Goal: Task Accomplishment & Management: Manage account settings

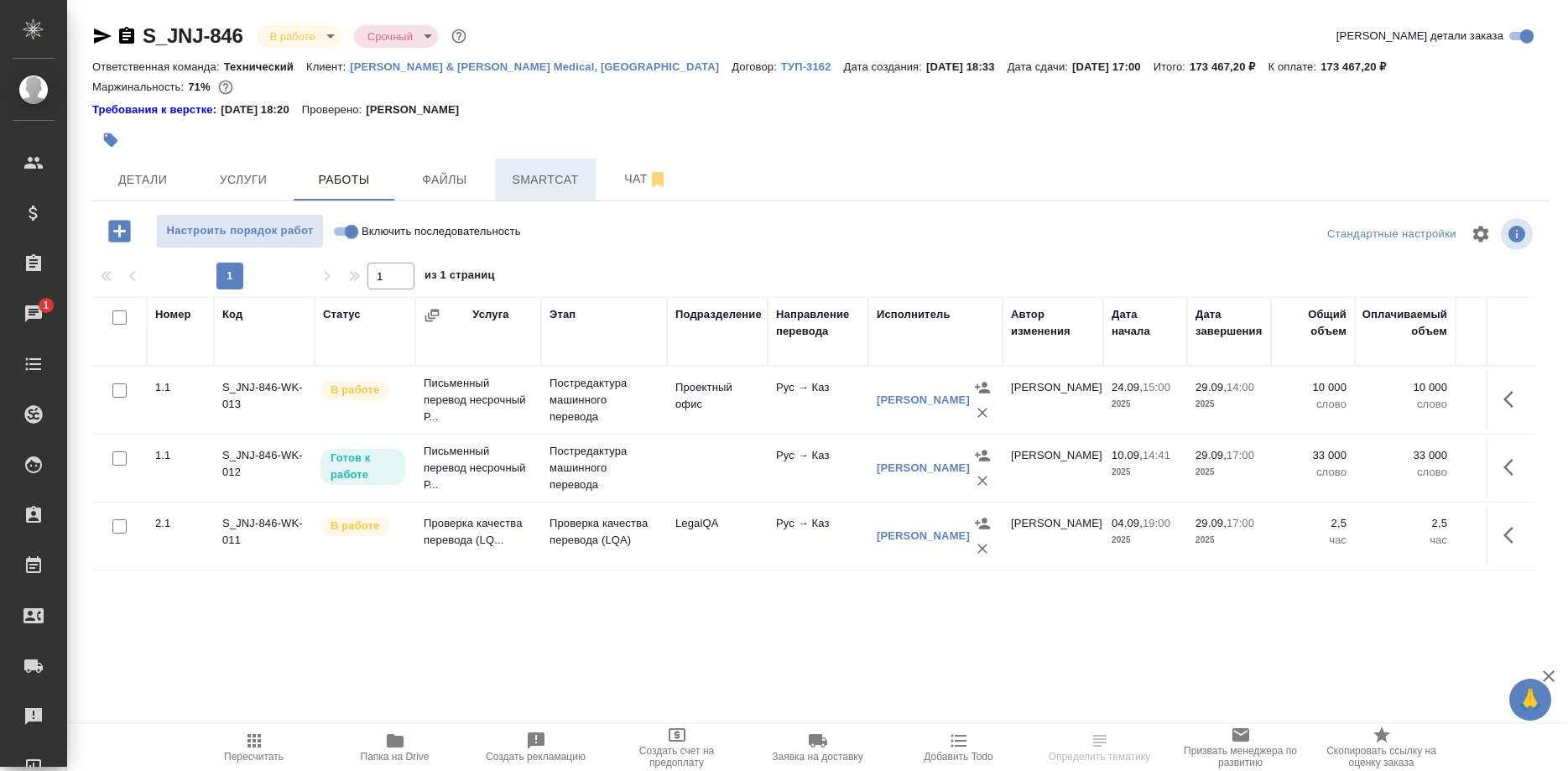
click at [533, 177] on span "Smartcat" at bounding box center [545, 179] width 80 height 21
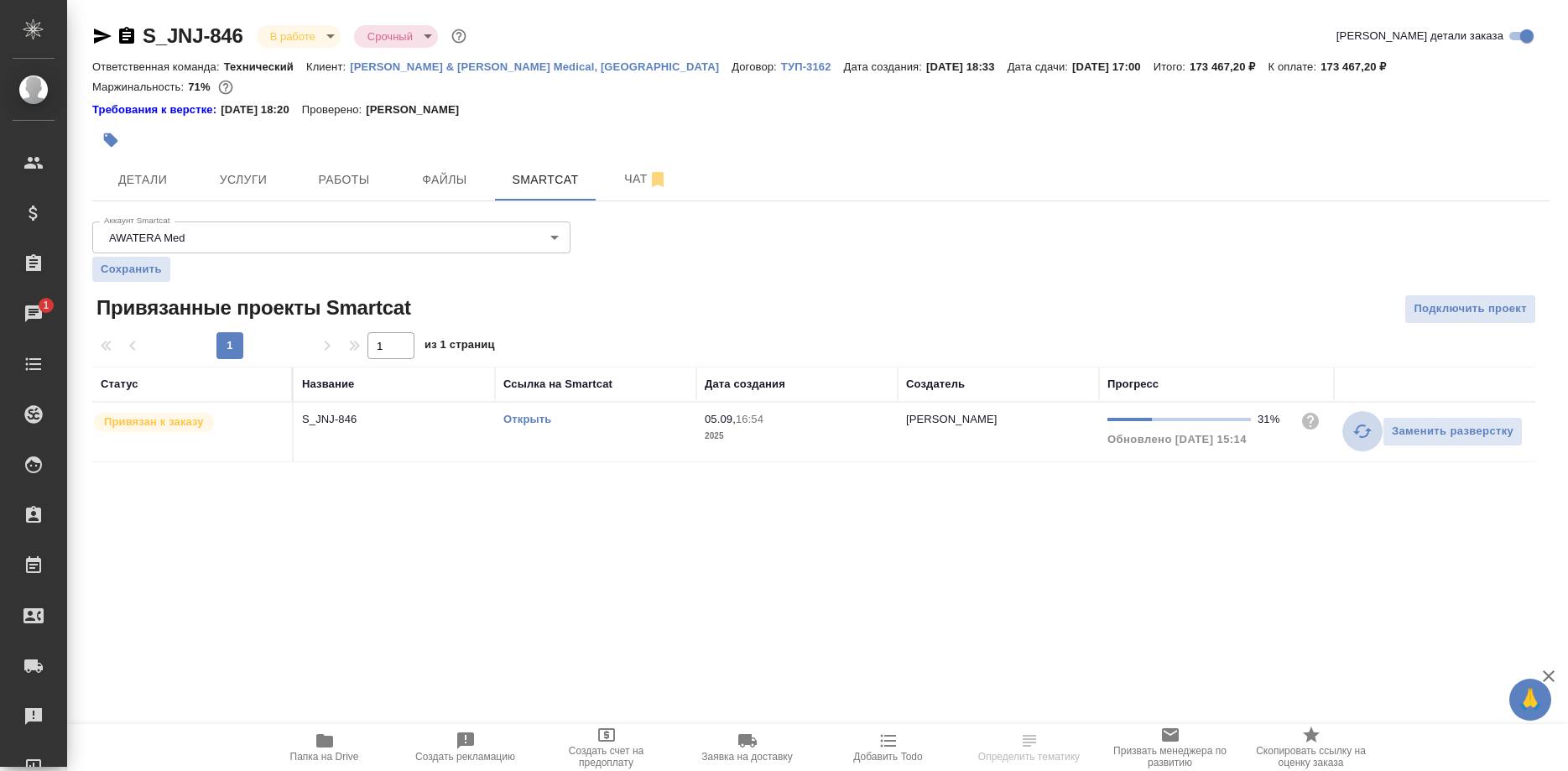
click at [1351, 431] on button "button" at bounding box center [1362, 431] width 40 height 40
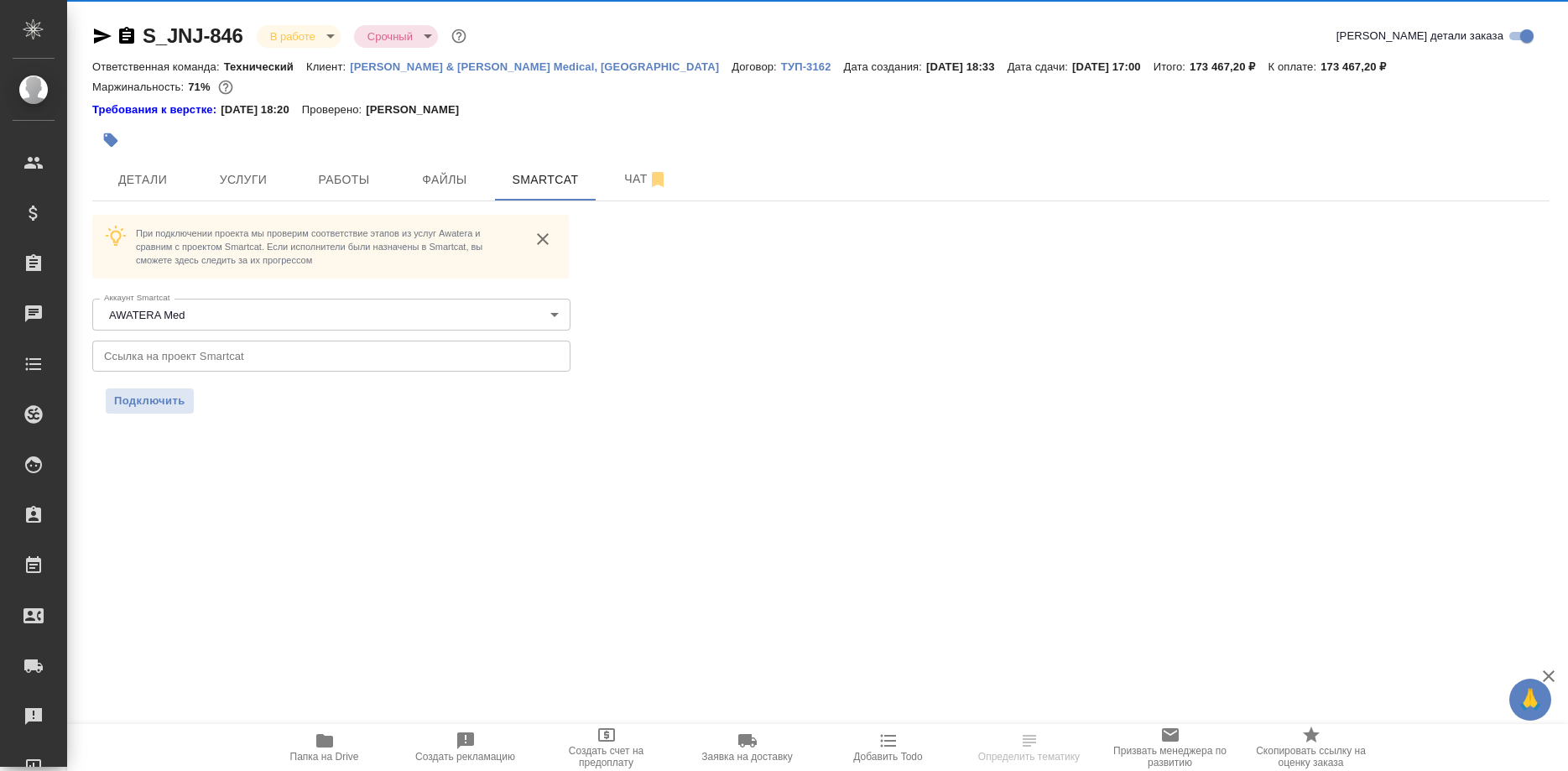
click at [548, 190] on button "Smartcat" at bounding box center [545, 179] width 101 height 42
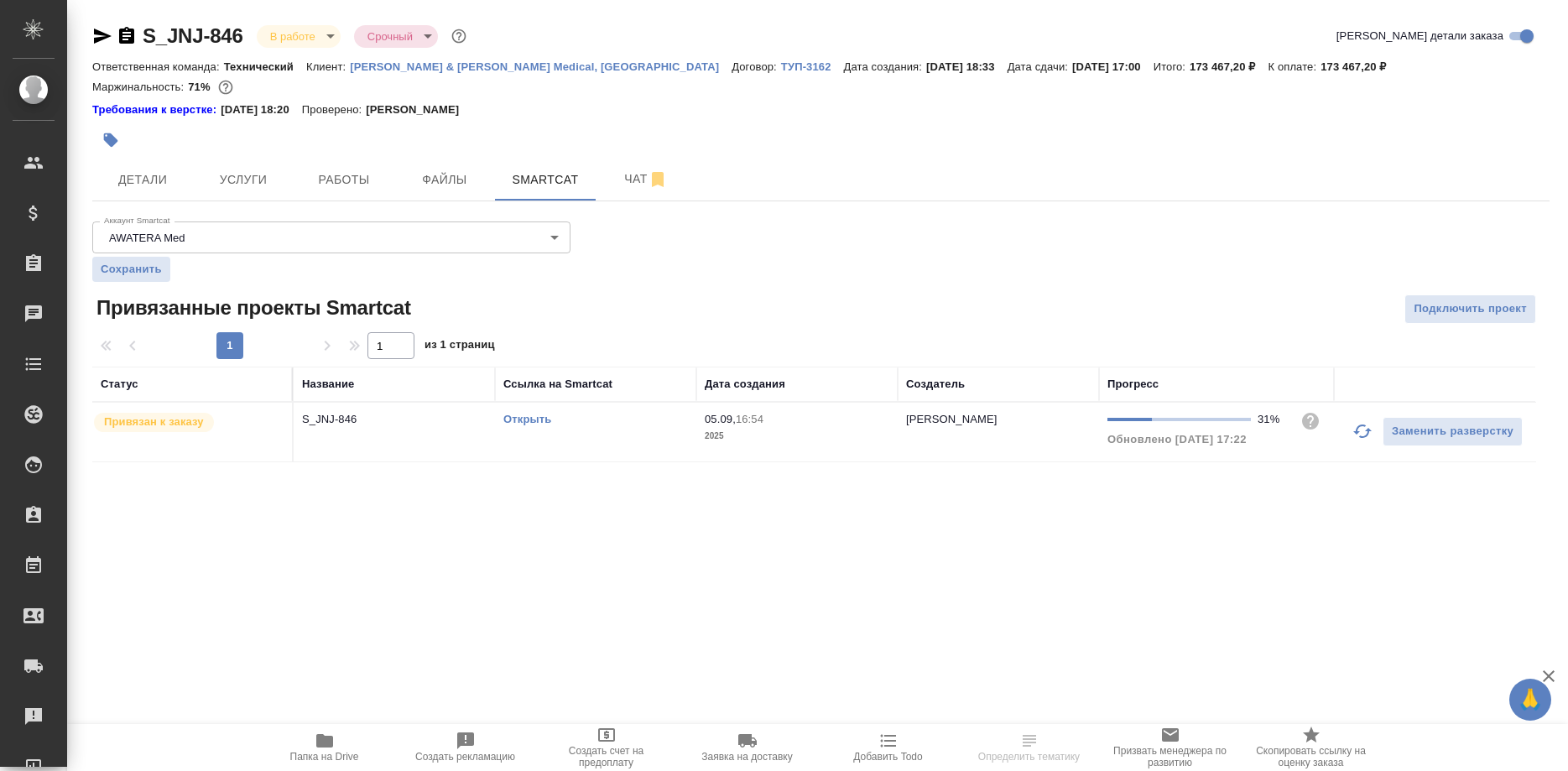
click at [1357, 430] on icon "button" at bounding box center [1362, 431] width 19 height 14
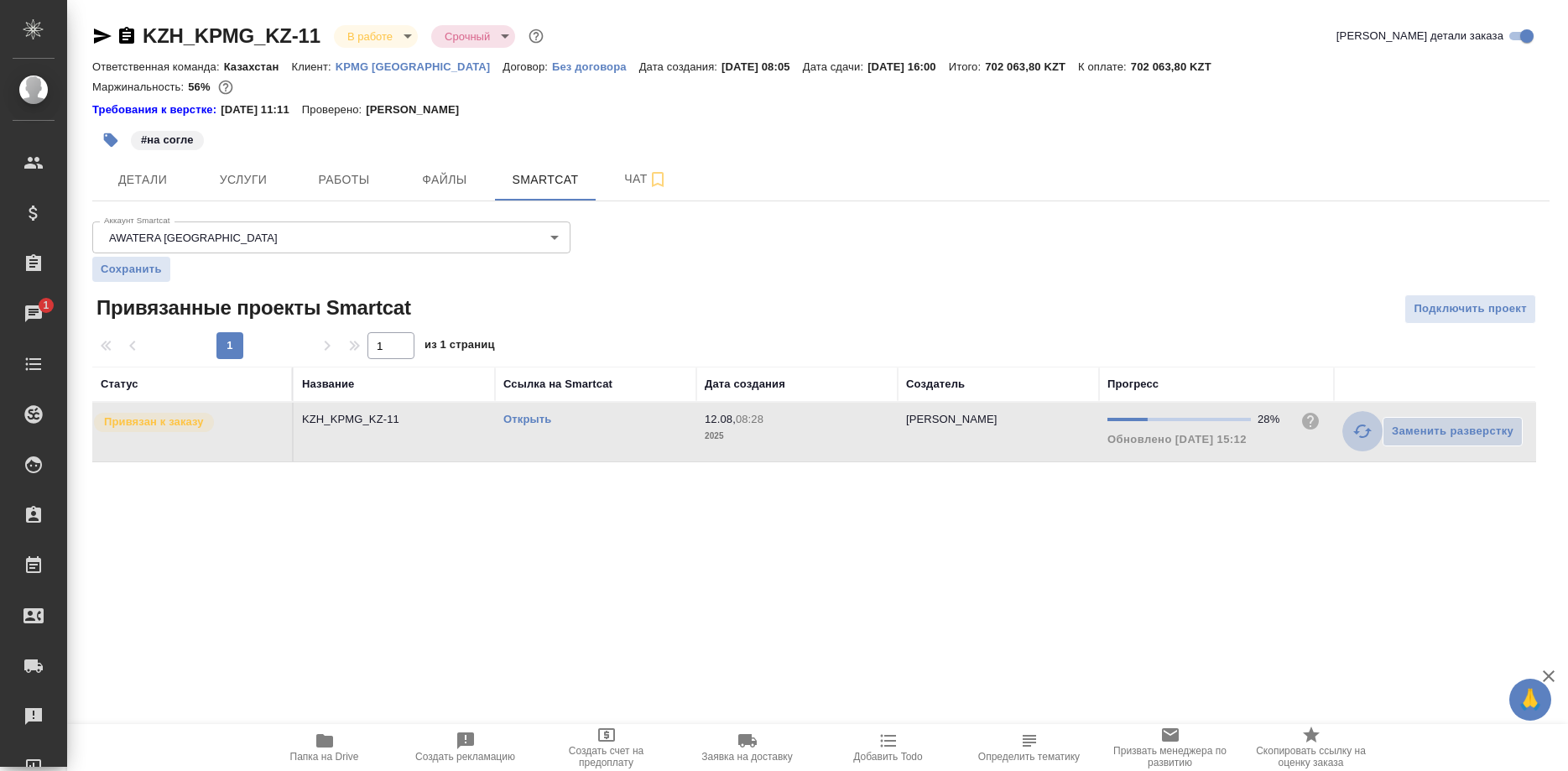
click at [1348, 432] on button "button" at bounding box center [1362, 431] width 40 height 40
click at [537, 416] on link "Открыть" at bounding box center [527, 418] width 48 height 13
click at [521, 416] on link "Открыть" at bounding box center [527, 418] width 48 height 13
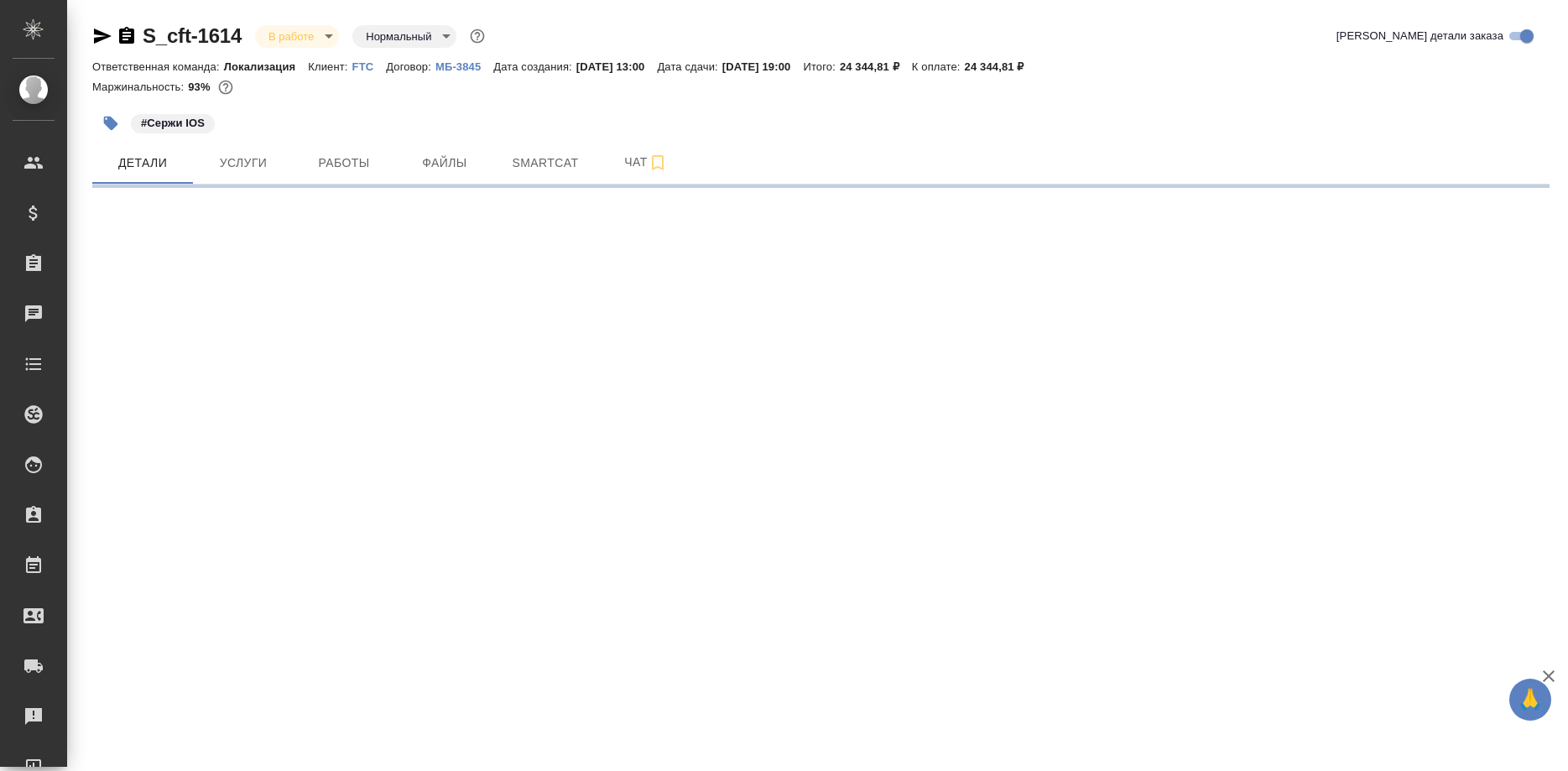
select select "RU"
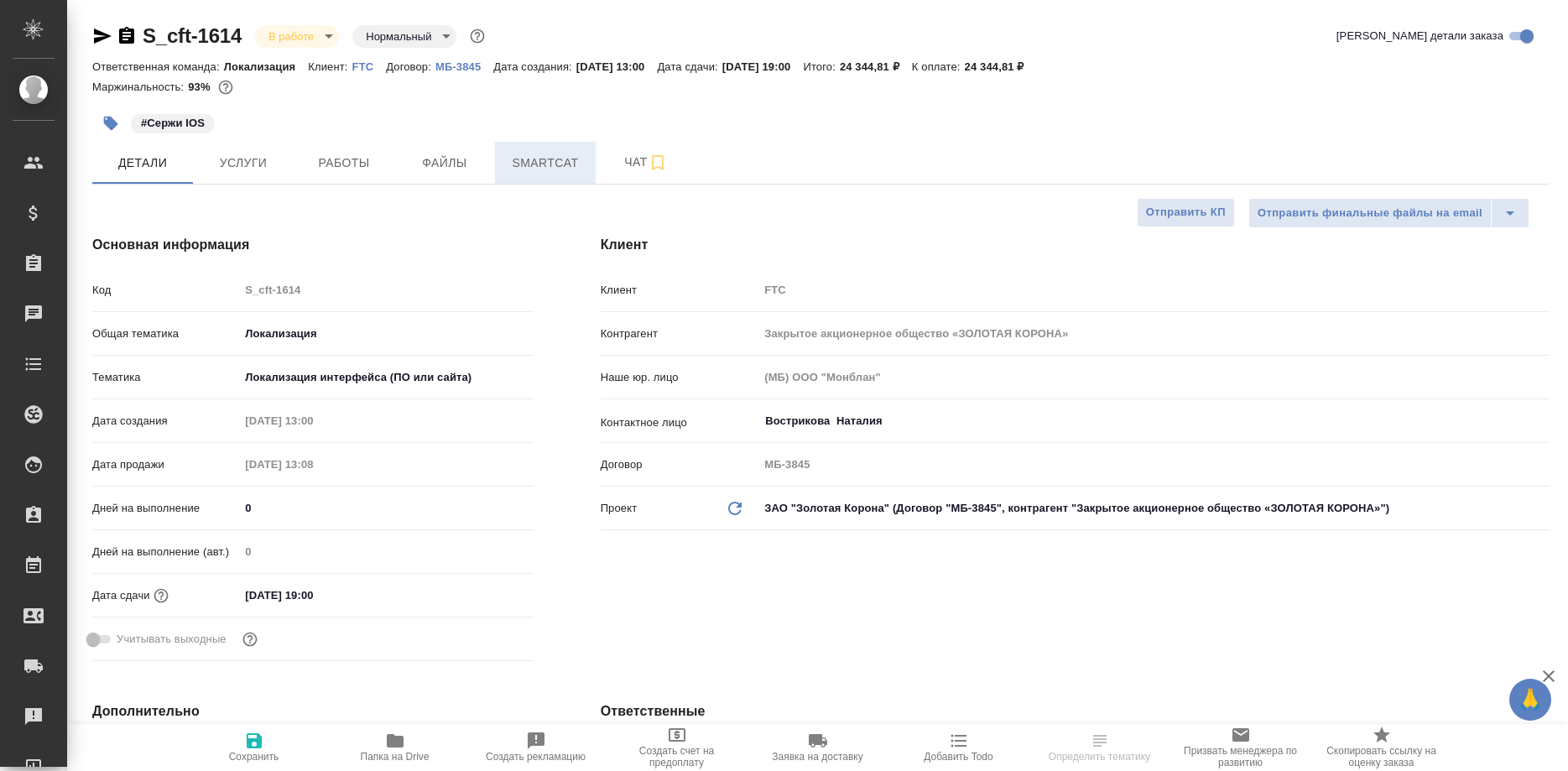
type textarea "x"
click at [546, 170] on span "Smartcat" at bounding box center [545, 163] width 80 height 21
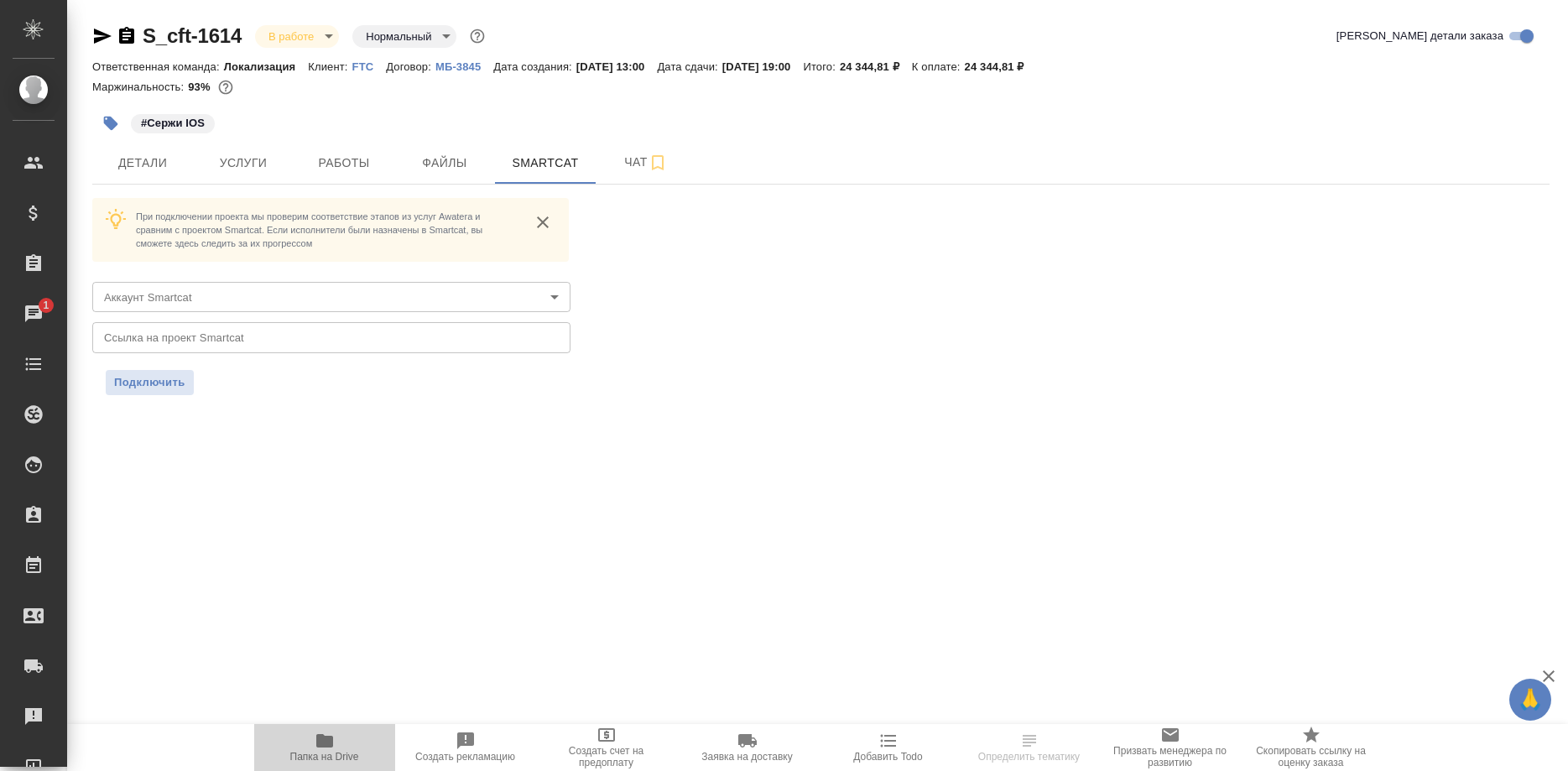
click at [324, 745] on icon "button" at bounding box center [324, 741] width 17 height 14
click at [161, 160] on span "Детали" at bounding box center [142, 163] width 80 height 21
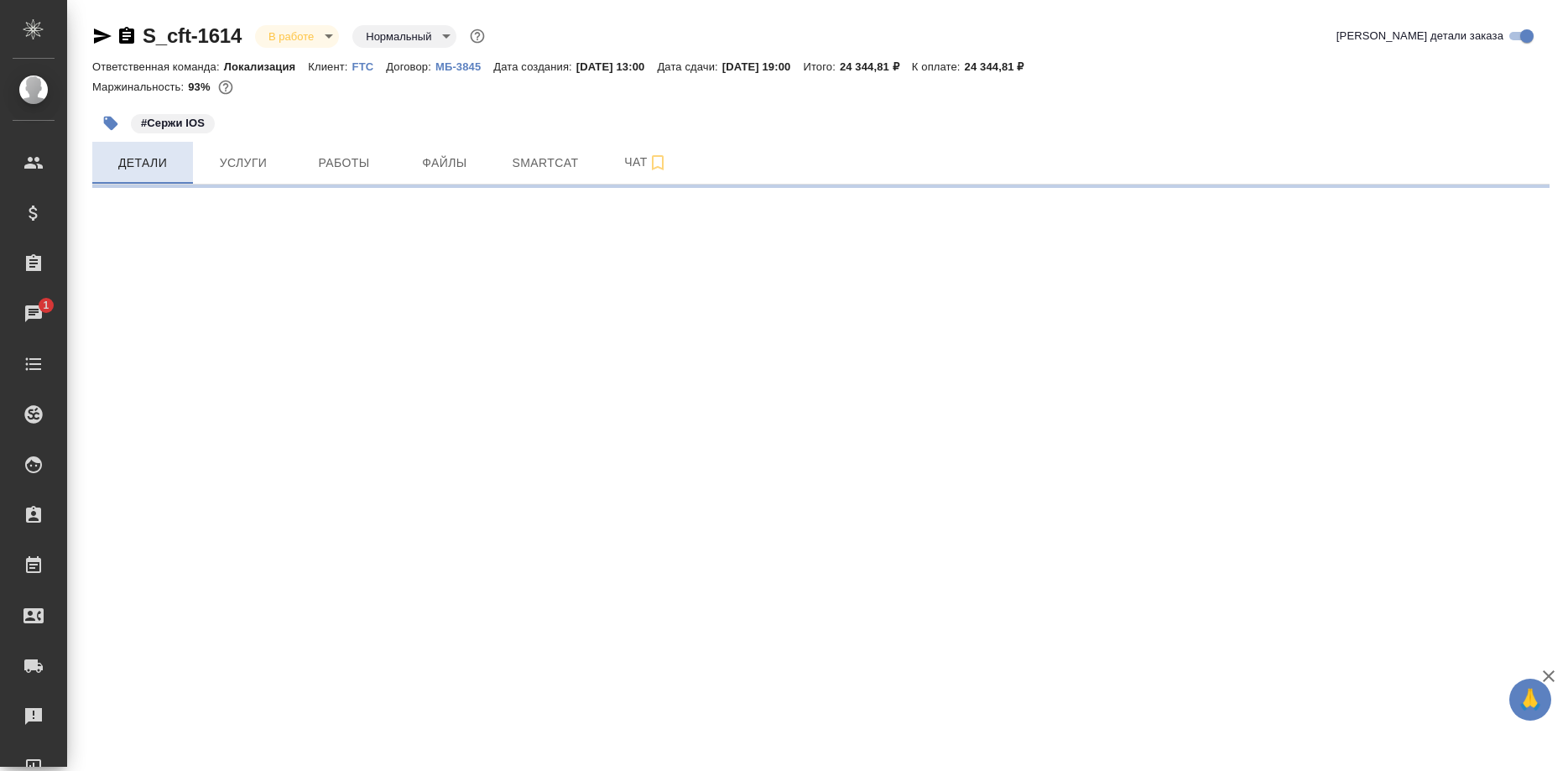
click at [161, 160] on span "Детали" at bounding box center [142, 163] width 80 height 21
select select "RU"
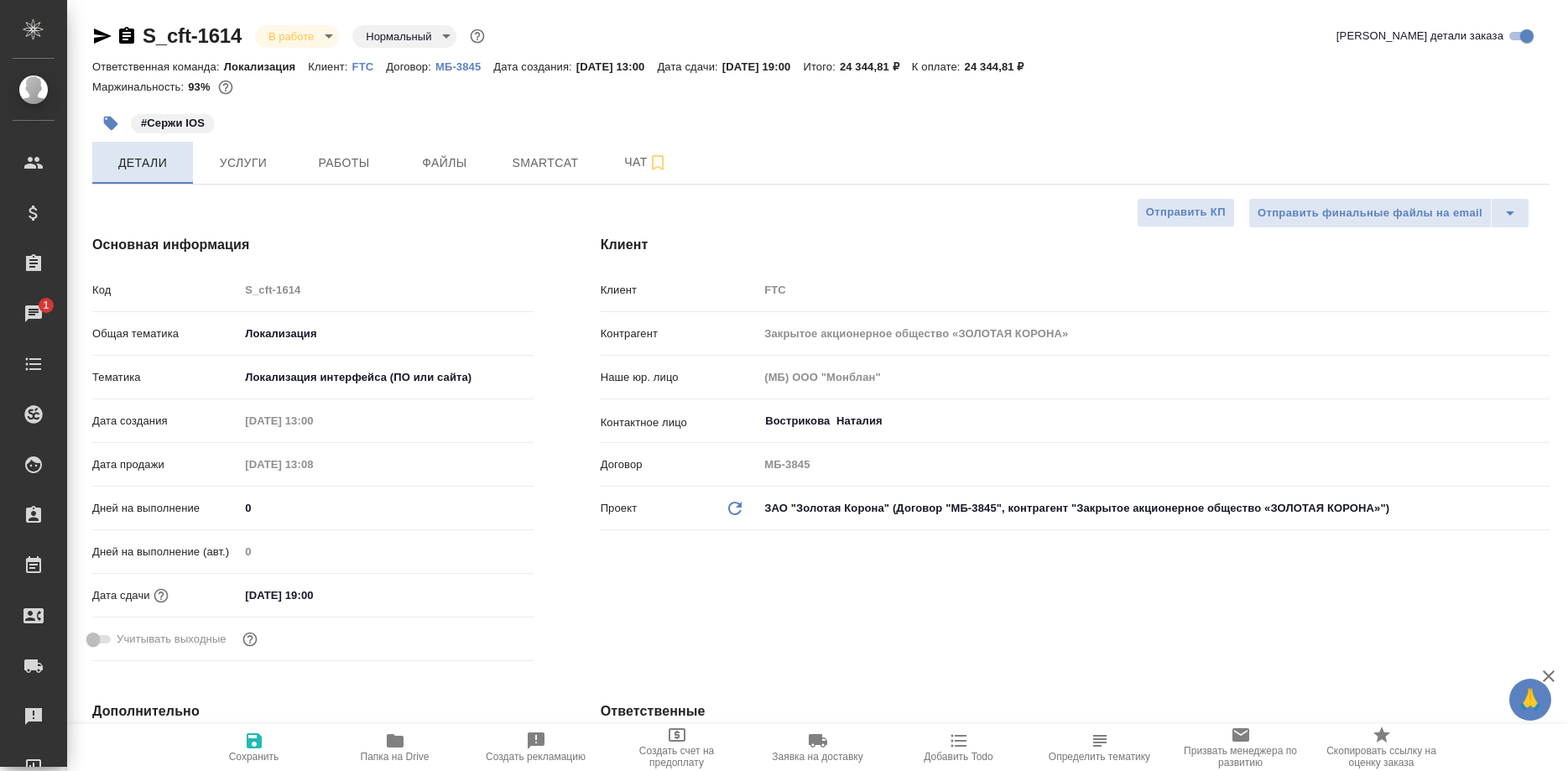
type textarea "x"
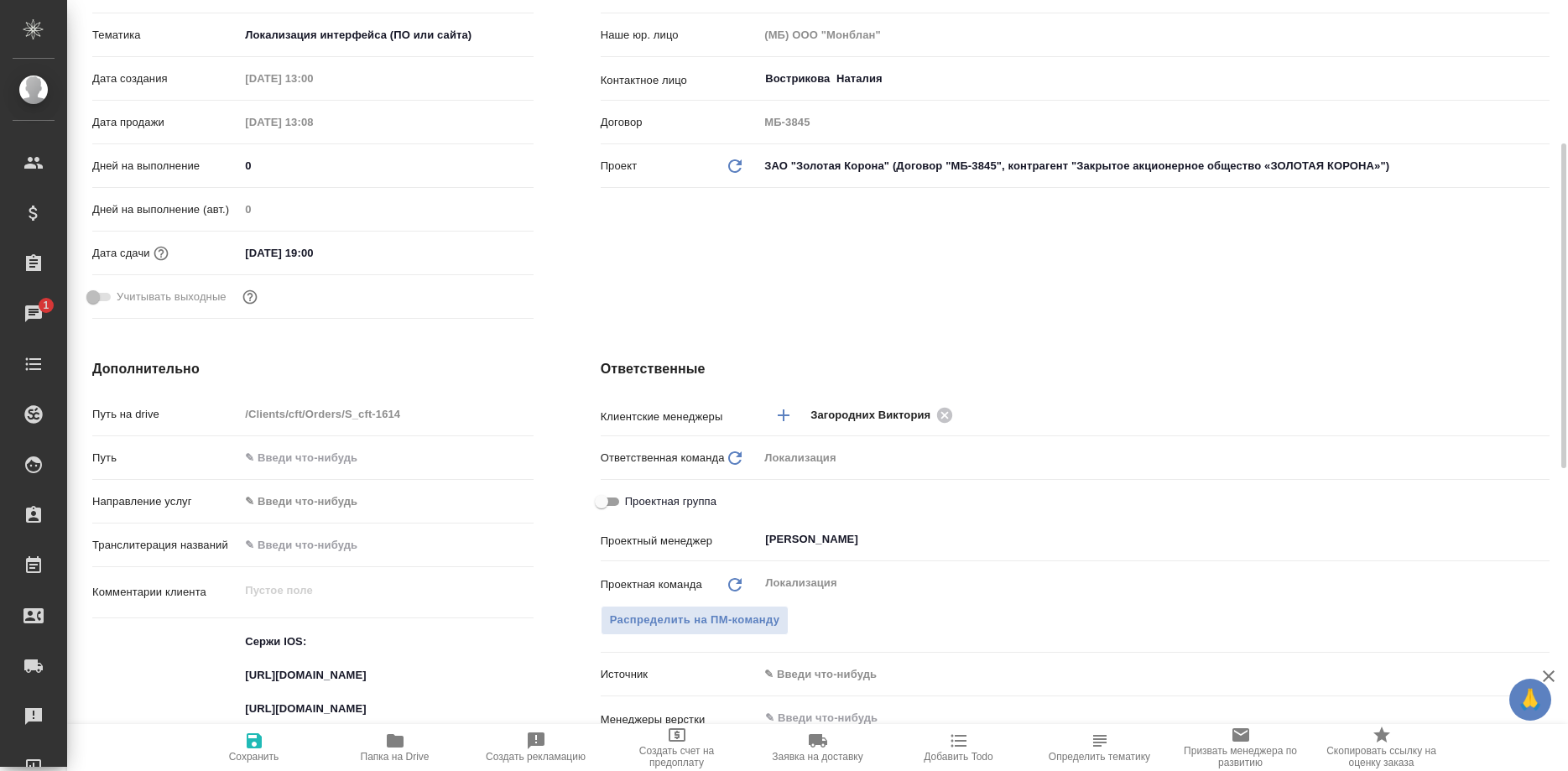
scroll to position [599, 0]
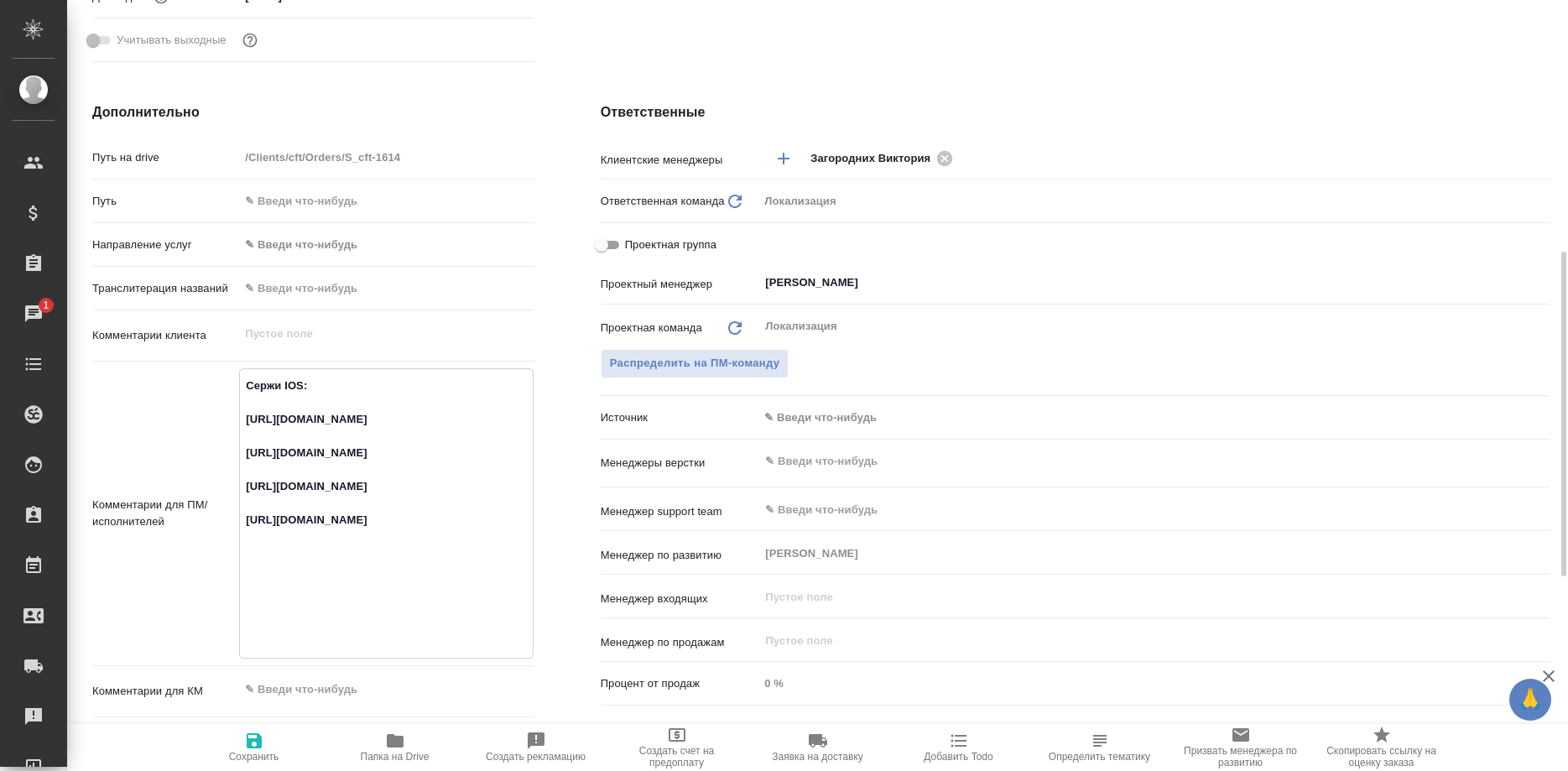
drag, startPoint x: 424, startPoint y: 444, endPoint x: 236, endPoint y: 422, distance: 189.3
click at [240, 422] on textarea "Сержи IOS: [URL][DOMAIN_NAME] [URL][DOMAIN_NAME] [URL][DOMAIN_NAME] [URL][DOMAI…" at bounding box center [386, 511] width 292 height 280
type textarea "x"
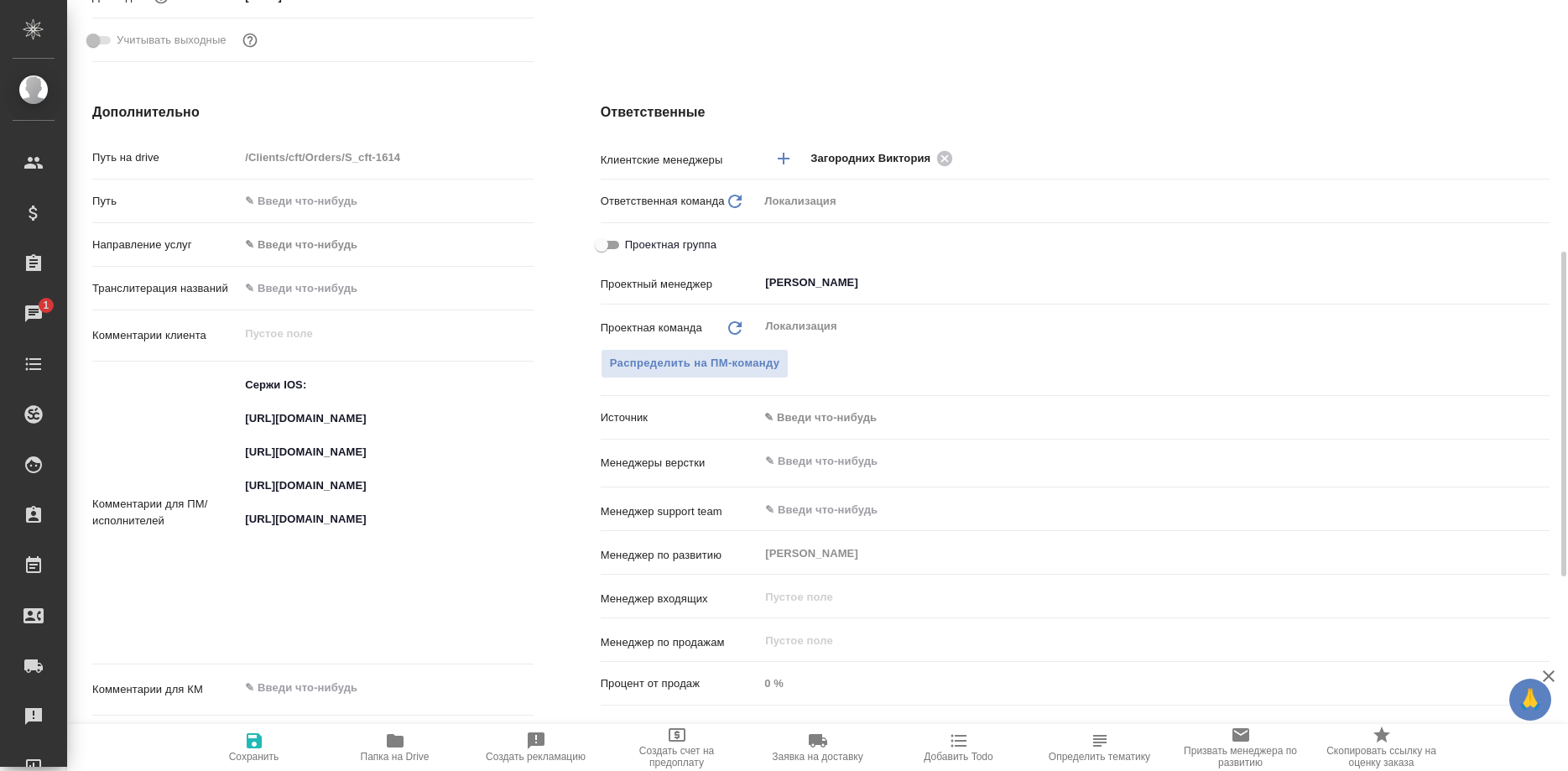
type textarea "x"
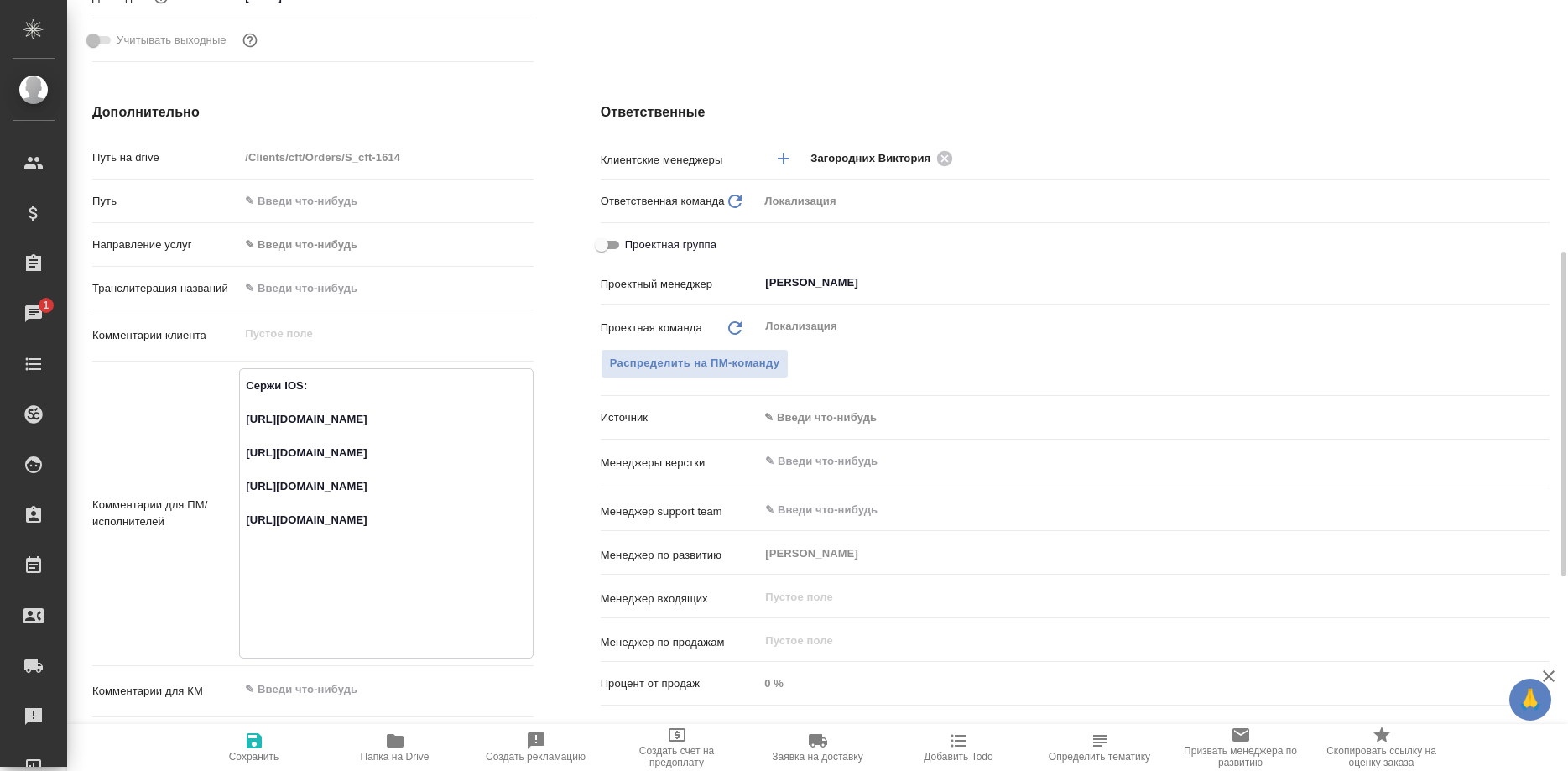
click at [430, 440] on textarea "Сержи IOS: [URL][DOMAIN_NAME] [URL][DOMAIN_NAME] [URL][DOMAIN_NAME] [URL][DOMAI…" at bounding box center [386, 511] width 292 height 280
drag, startPoint x: 444, startPoint y: 435, endPoint x: 239, endPoint y: 422, distance: 205.4
click at [240, 422] on textarea "Сержи IOS: [URL][DOMAIN_NAME] [URL][DOMAIN_NAME] [URL][DOMAIN_NAME] [URL][DOMAI…" at bounding box center [386, 511] width 292 height 280
type textarea "x"
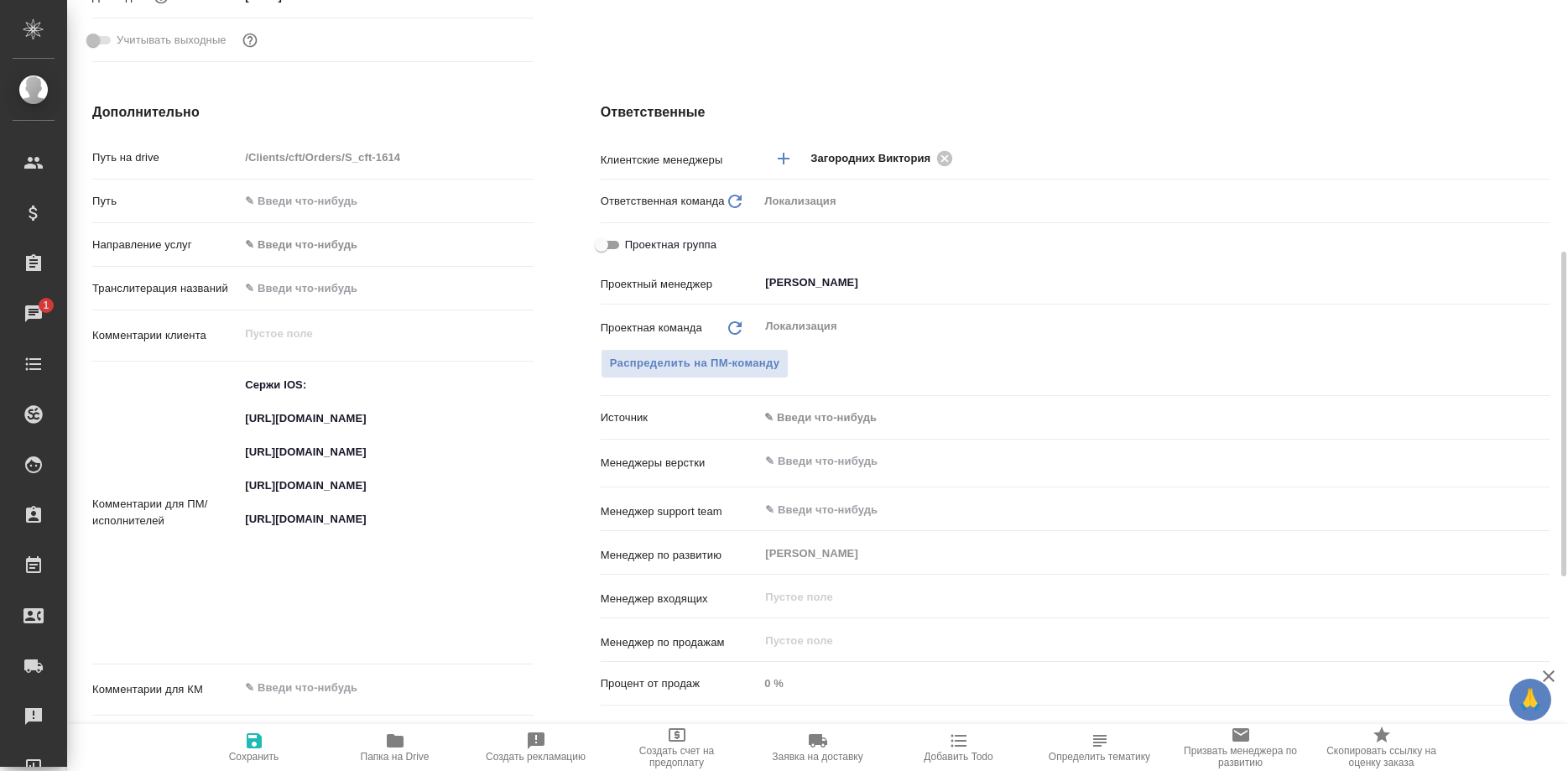
type textarea "x"
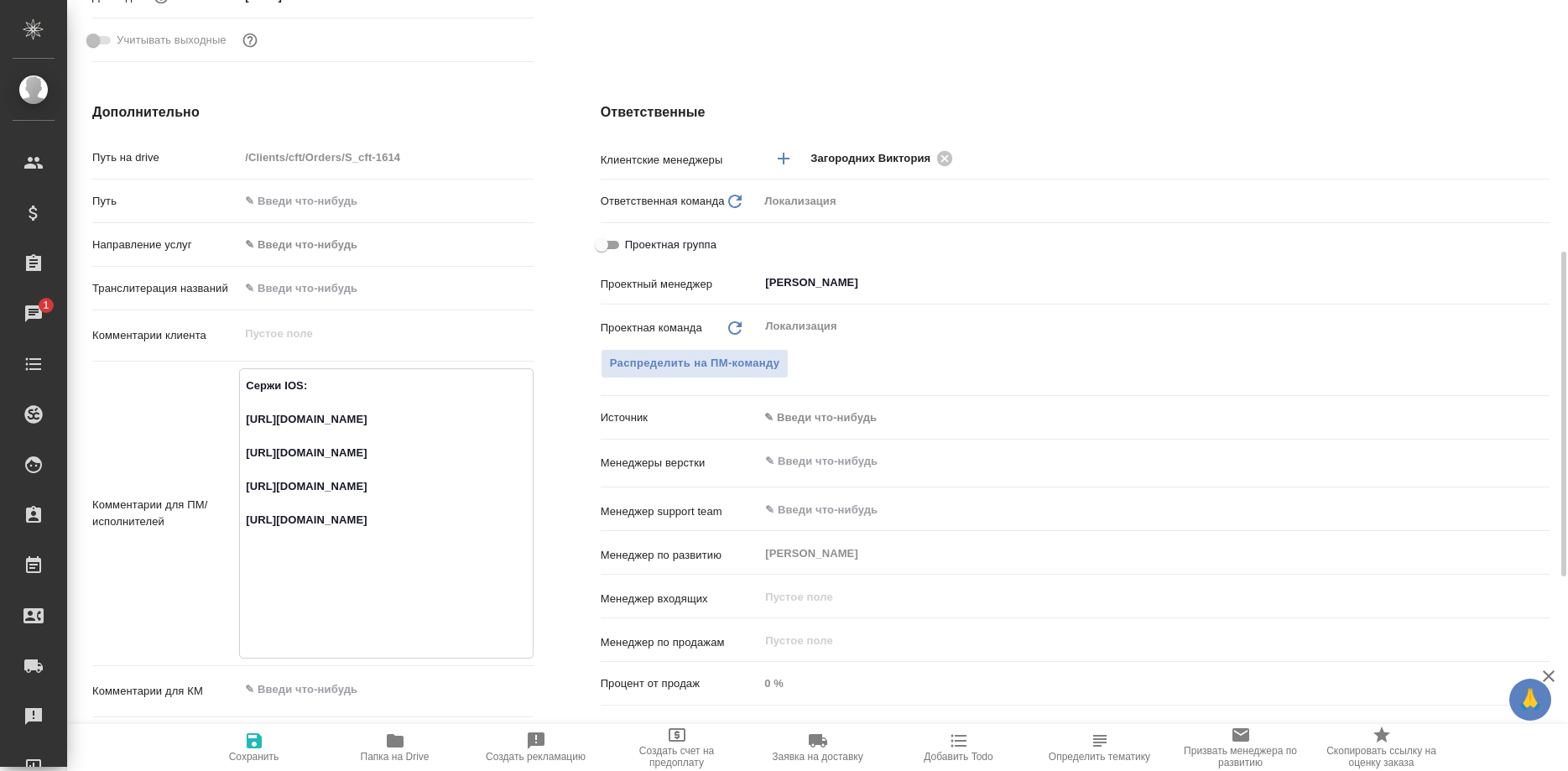
type textarea "x"
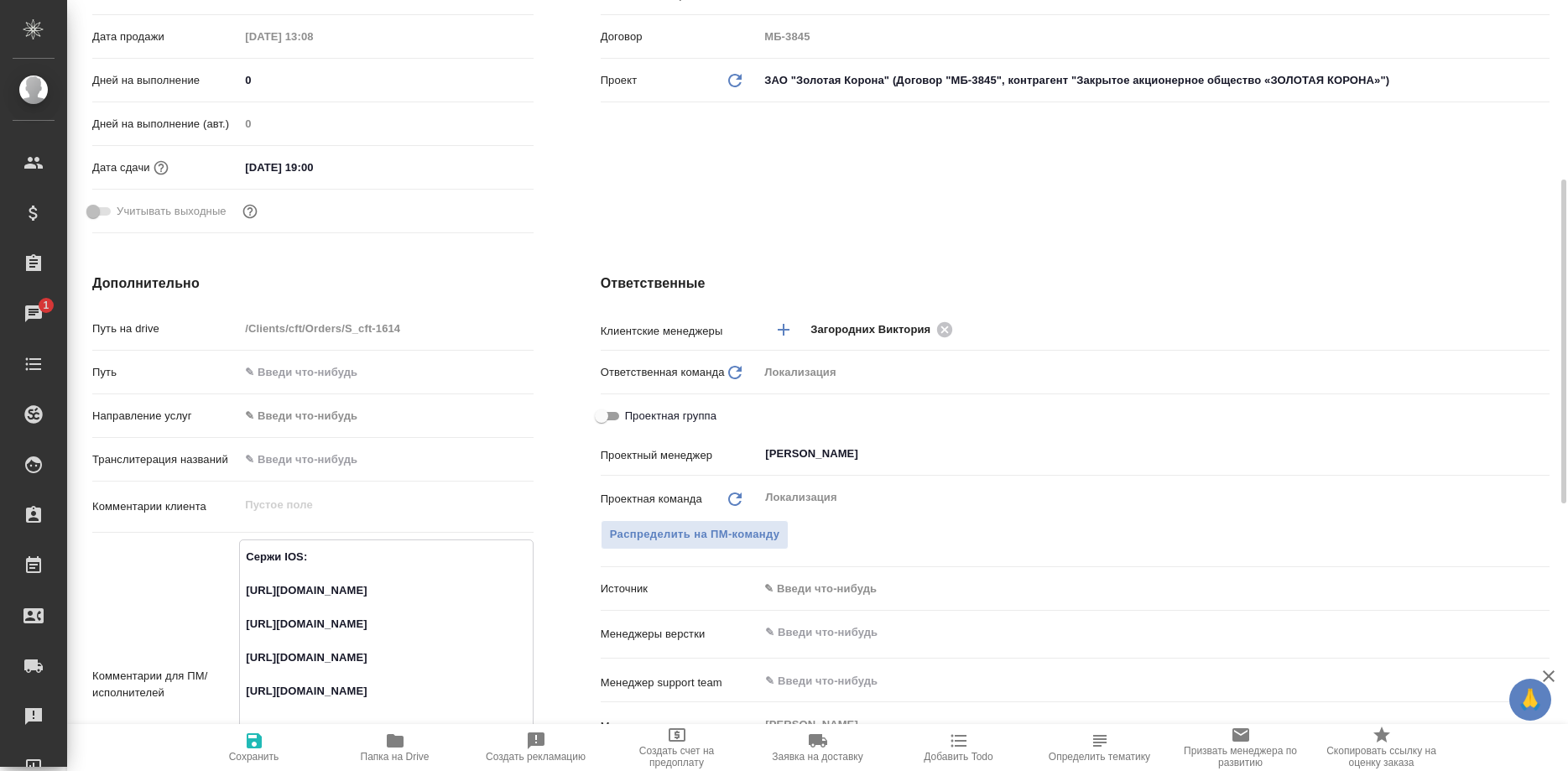
scroll to position [685, 0]
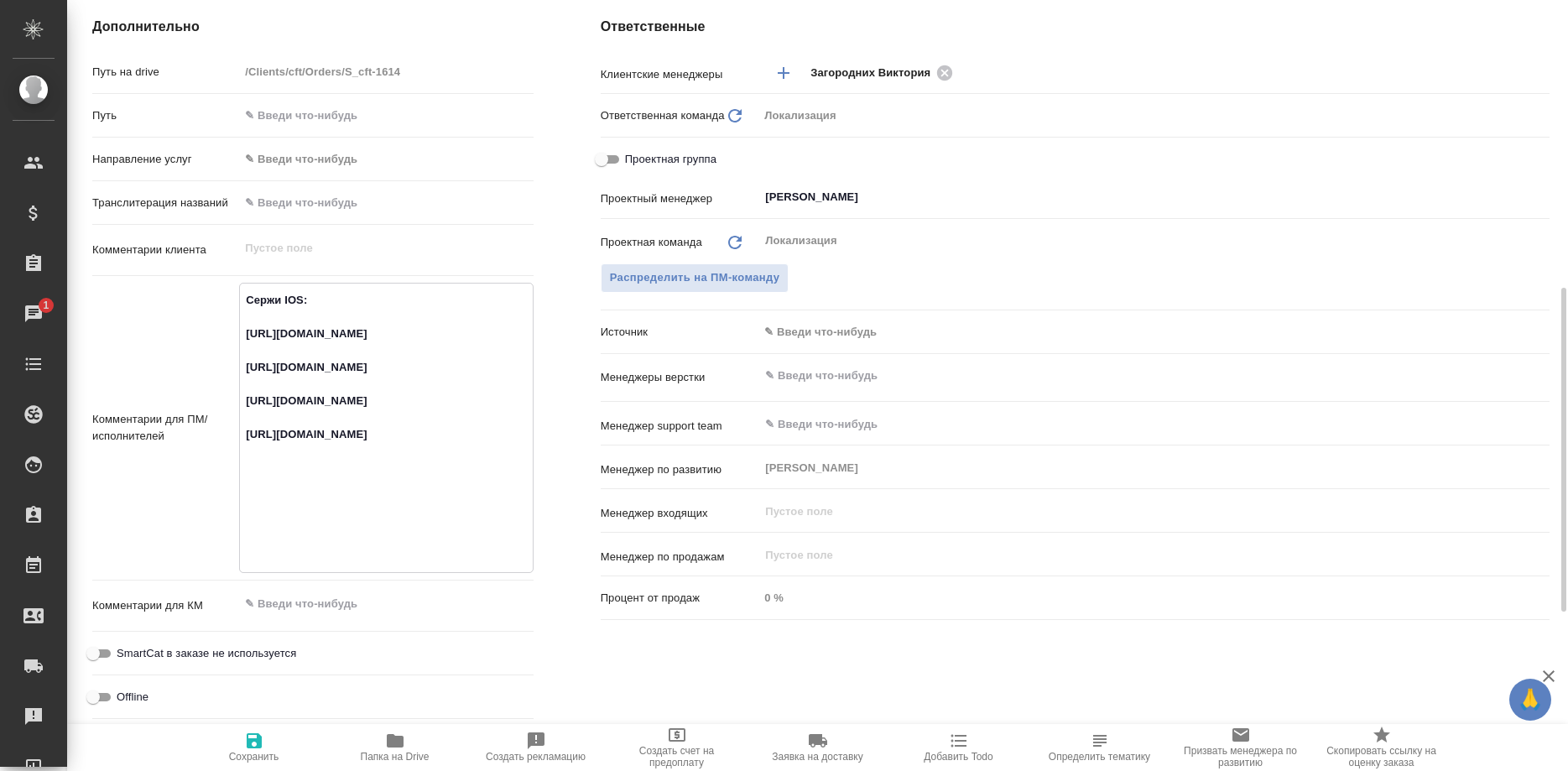
drag, startPoint x: 414, startPoint y: 417, endPoint x: 230, endPoint y: 388, distance: 186.3
click at [240, 388] on textarea "Сержи IOS: [URL][DOMAIN_NAME] [URL][DOMAIN_NAME] [URL][DOMAIN_NAME] [URL][DOMAI…" at bounding box center [386, 426] width 292 height 280
type textarea "x"
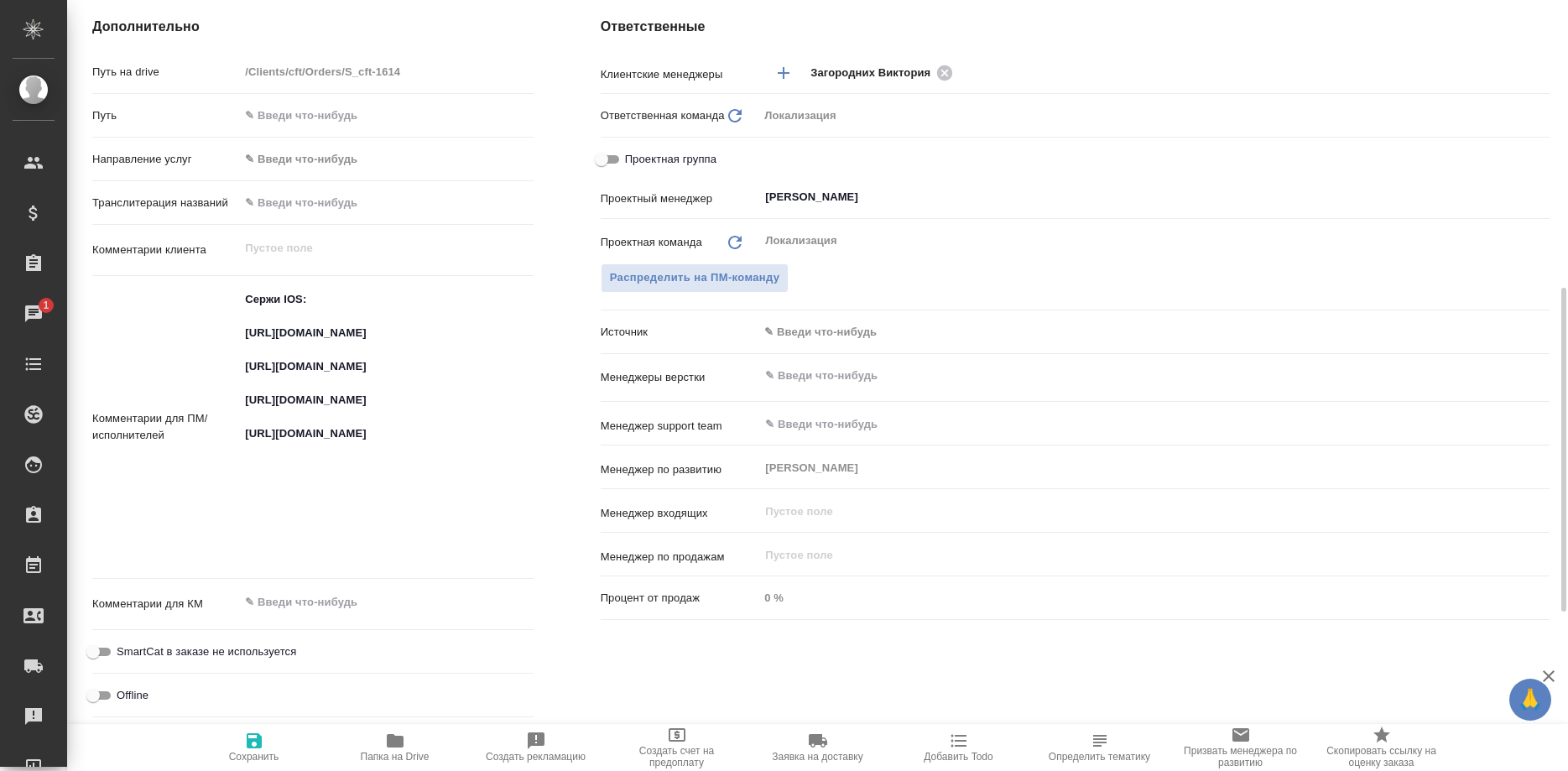
type textarea "x"
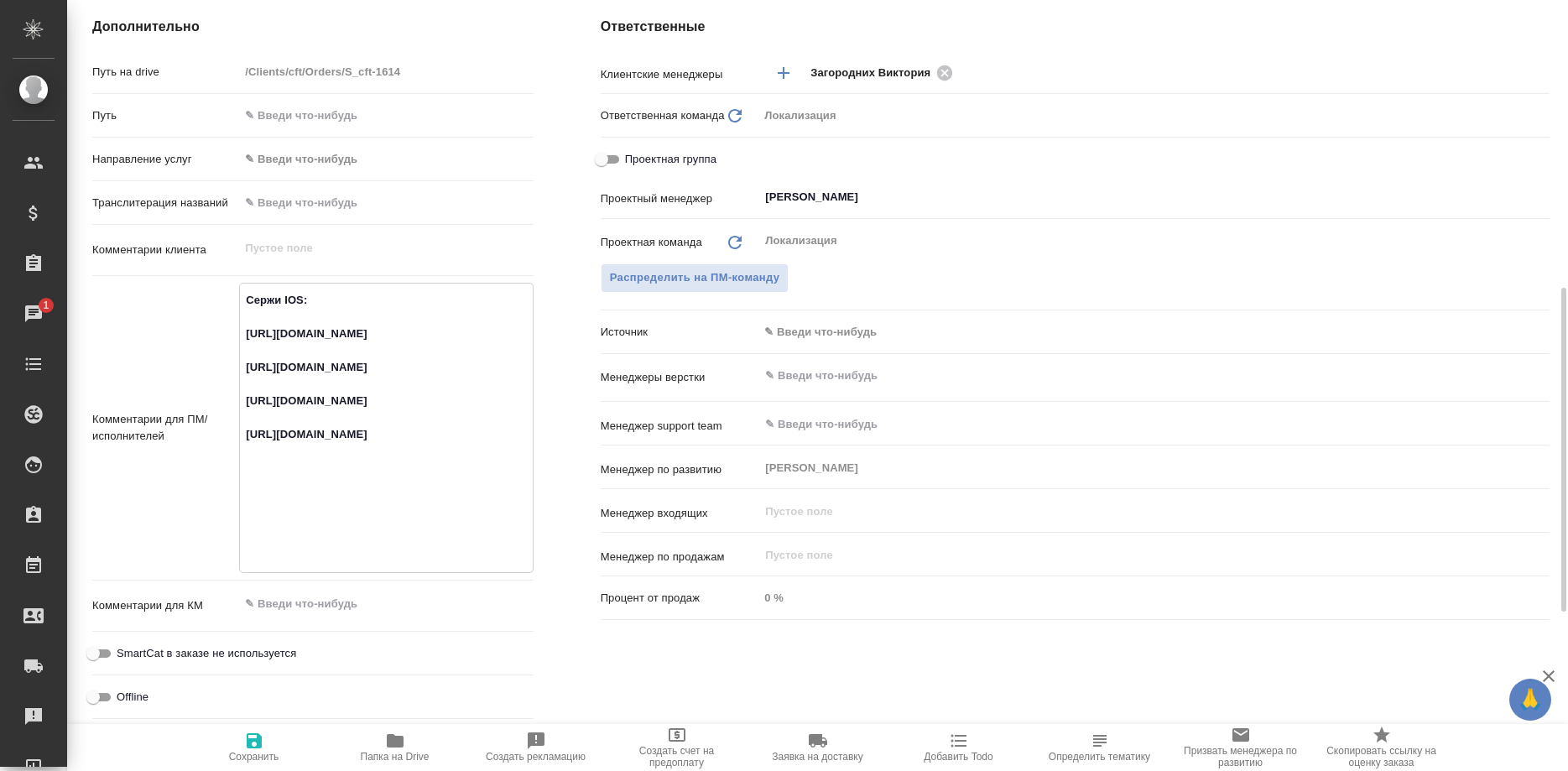
drag, startPoint x: 408, startPoint y: 487, endPoint x: 242, endPoint y: 453, distance: 169.4
click at [242, 453] on textarea "Сержи IOS: [URL][DOMAIN_NAME] [URL][DOMAIN_NAME] [URL][DOMAIN_NAME] [URL][DOMAI…" at bounding box center [386, 426] width 292 height 280
type textarea "x"
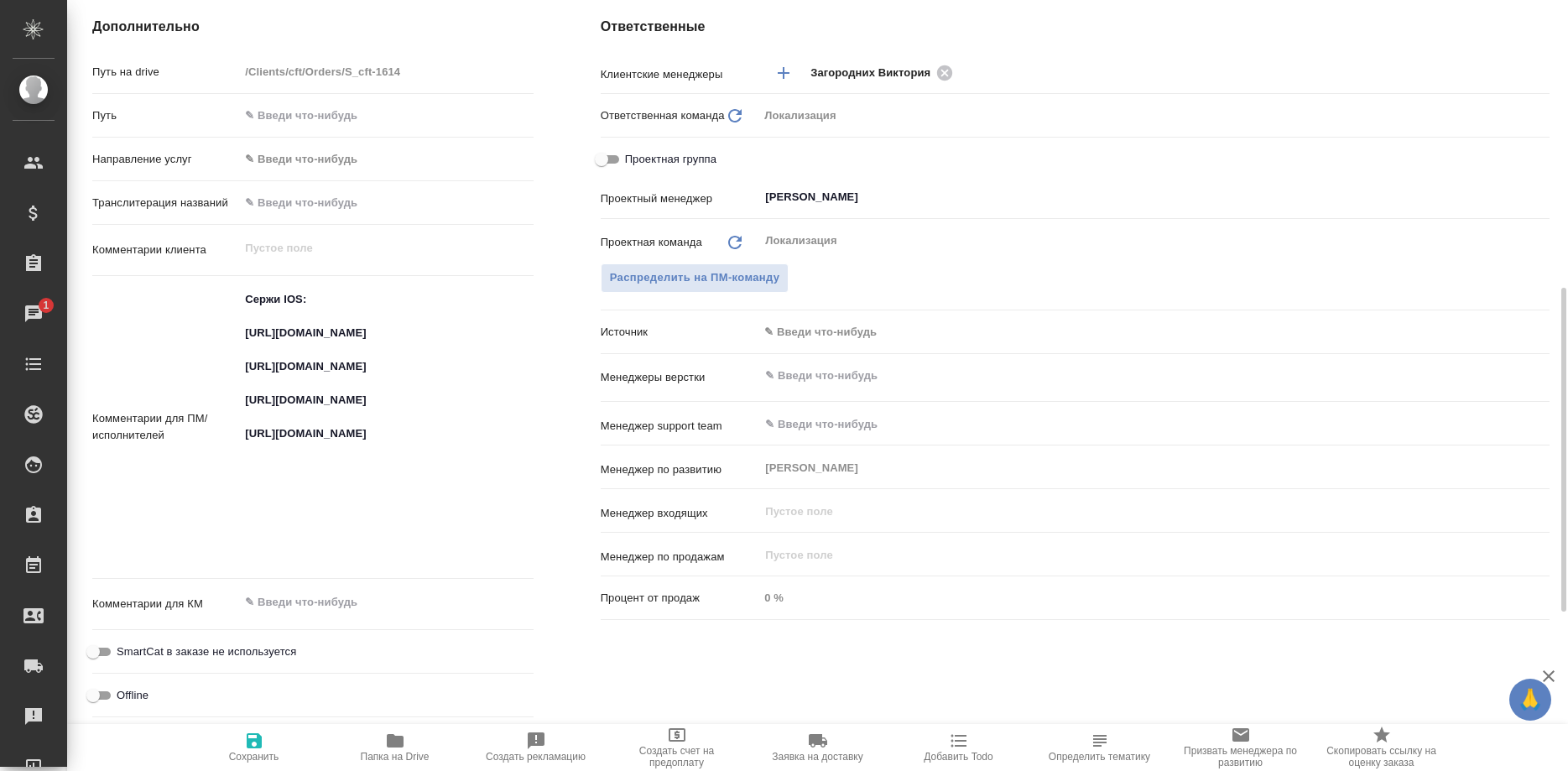
type textarea "x"
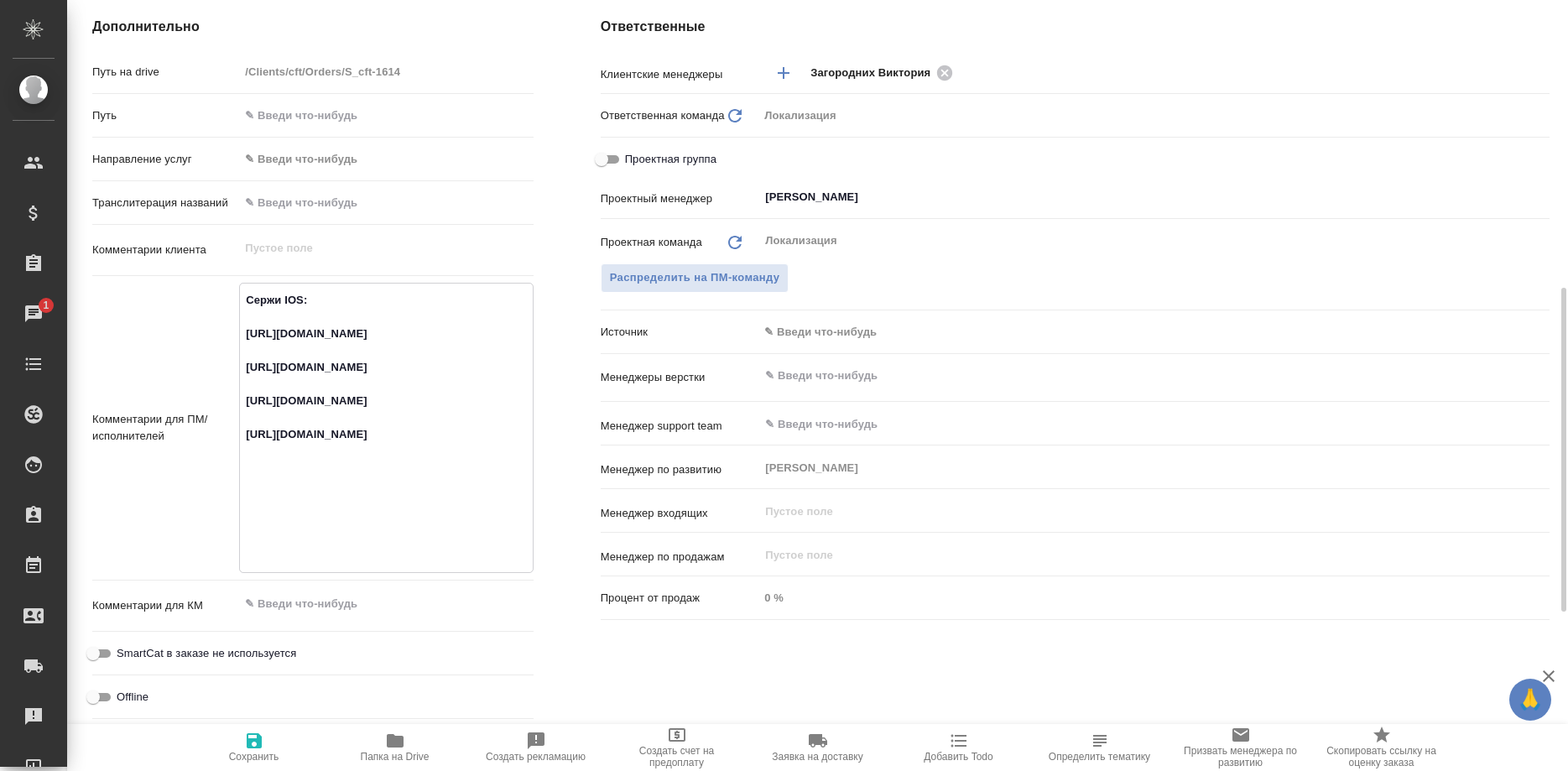
drag, startPoint x: 507, startPoint y: 549, endPoint x: 240, endPoint y: 515, distance: 269.2
click at [240, 515] on textarea "Сержи IOS: [URL][DOMAIN_NAME] [URL][DOMAIN_NAME] [URL][DOMAIN_NAME] [URL][DOMAI…" at bounding box center [386, 426] width 292 height 280
type textarea "x"
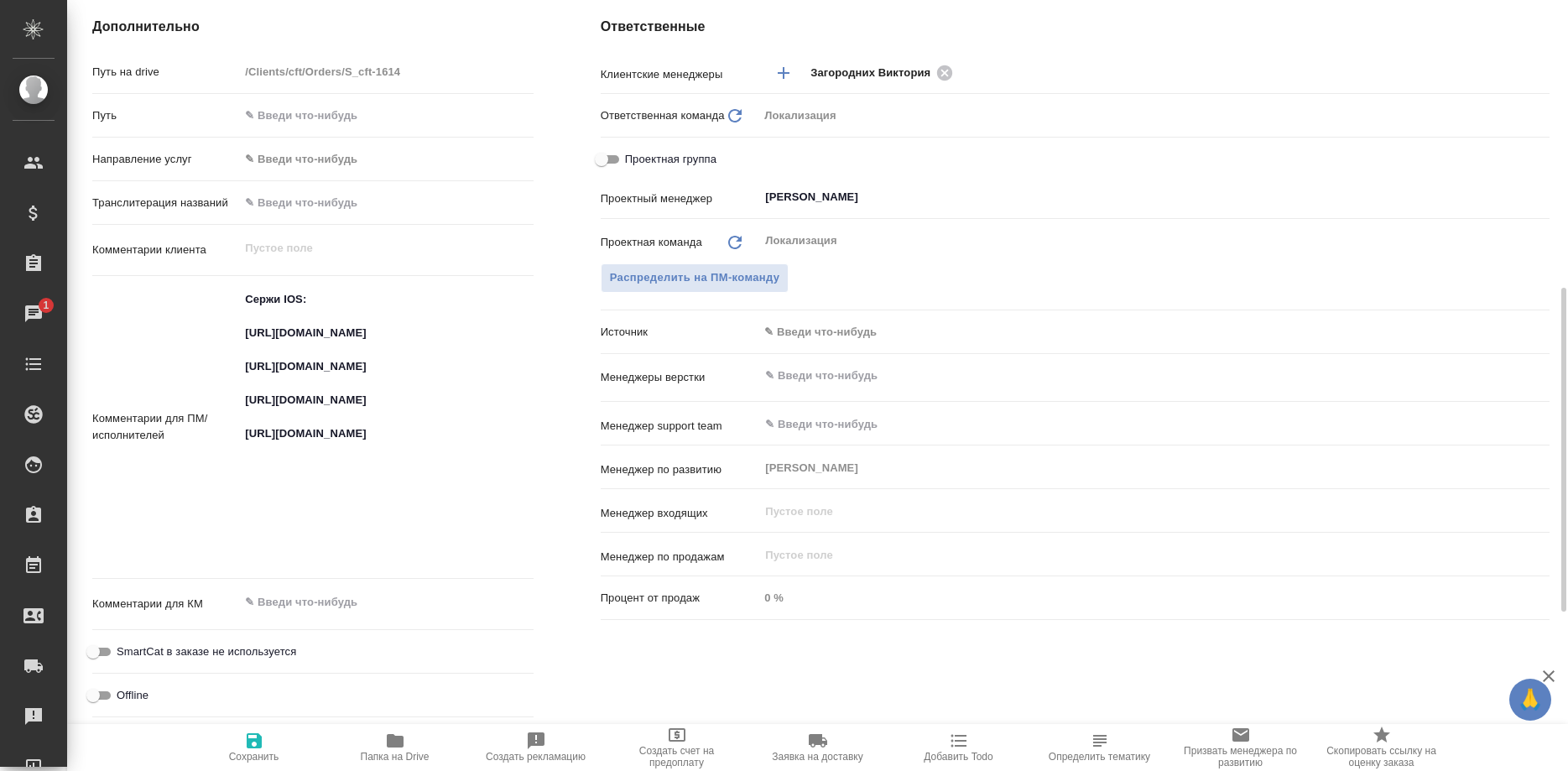
type textarea "x"
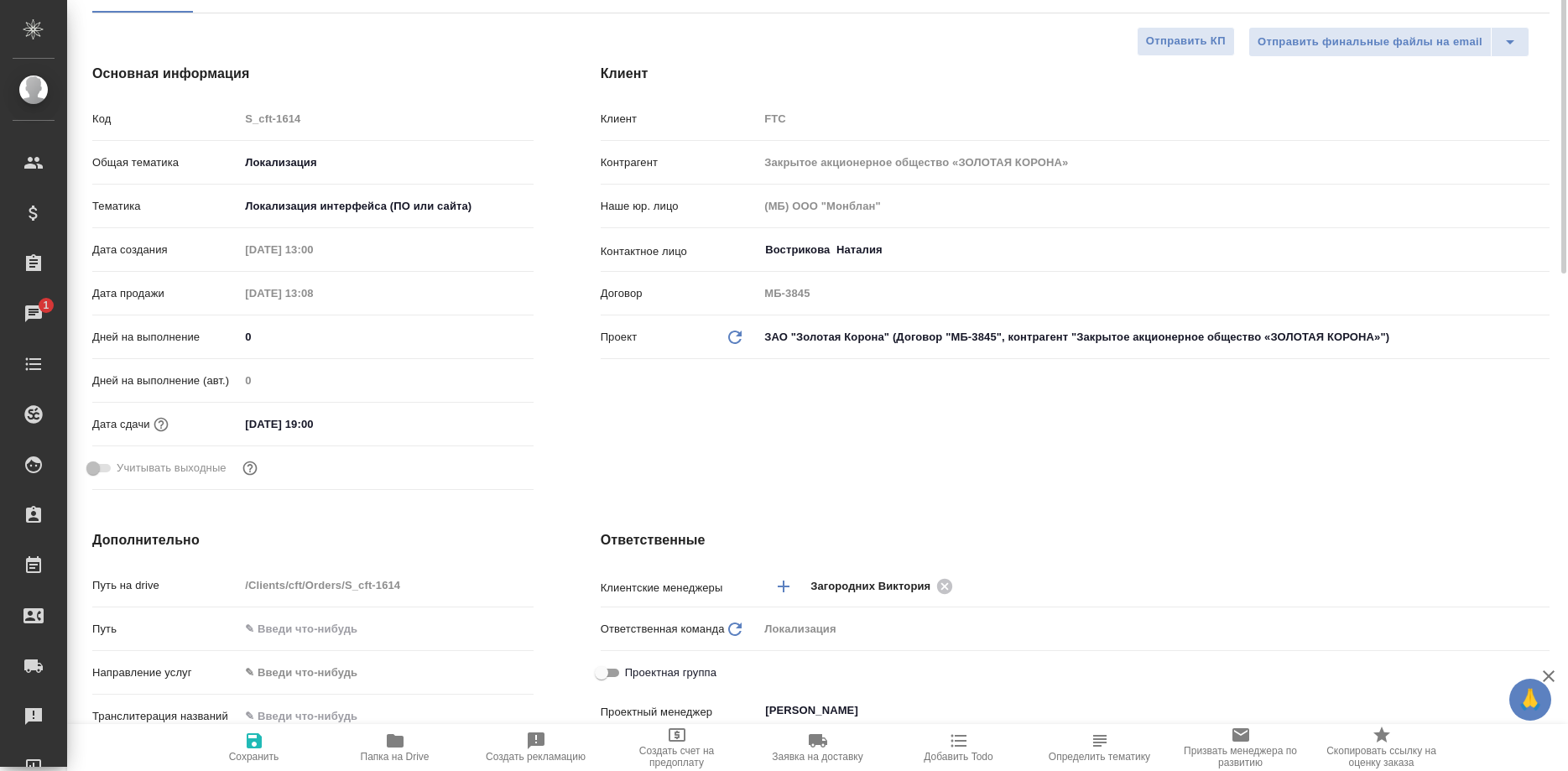
scroll to position [0, 0]
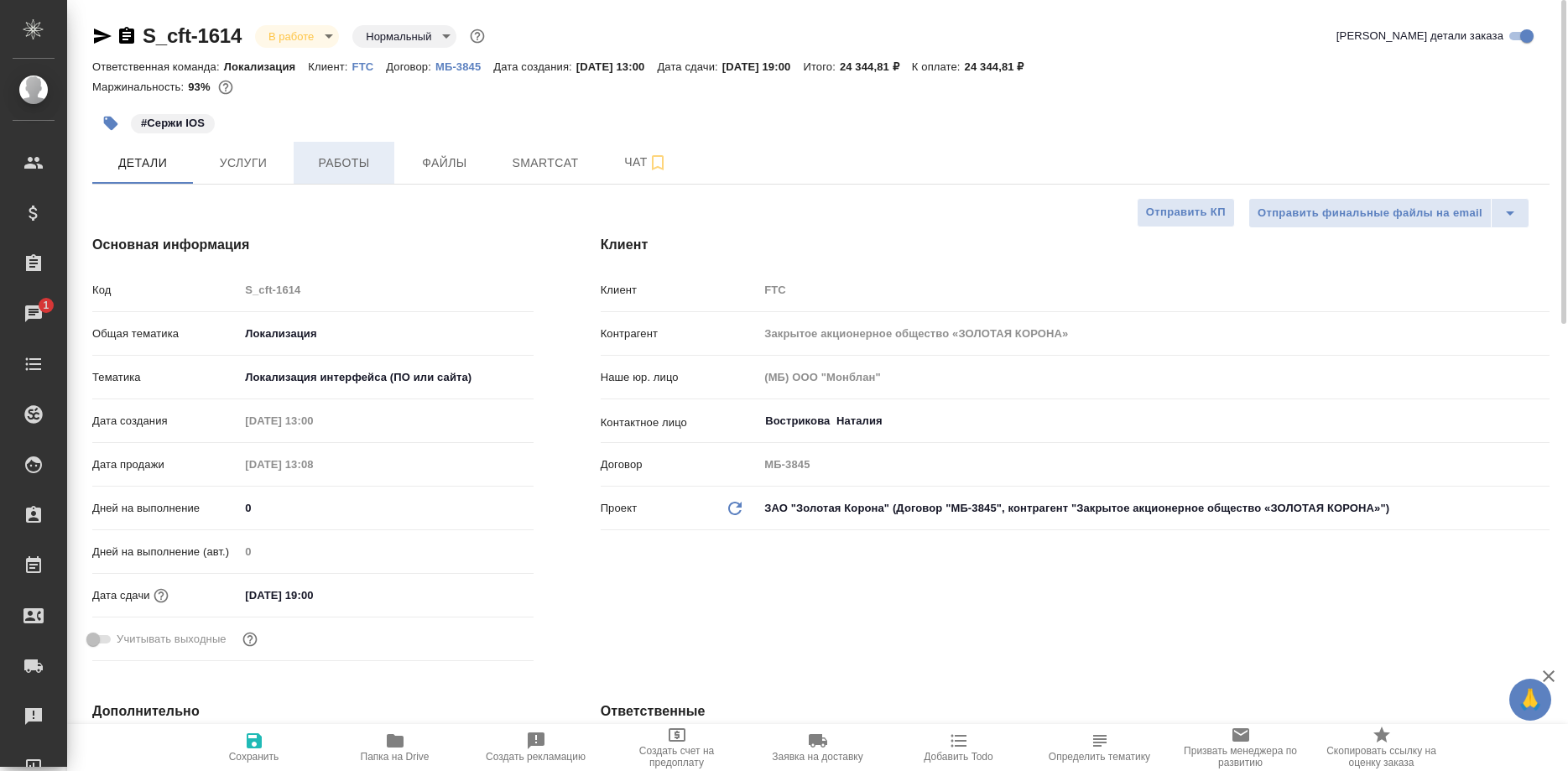
type textarea "x"
click at [355, 163] on span "Работы" at bounding box center [344, 163] width 80 height 21
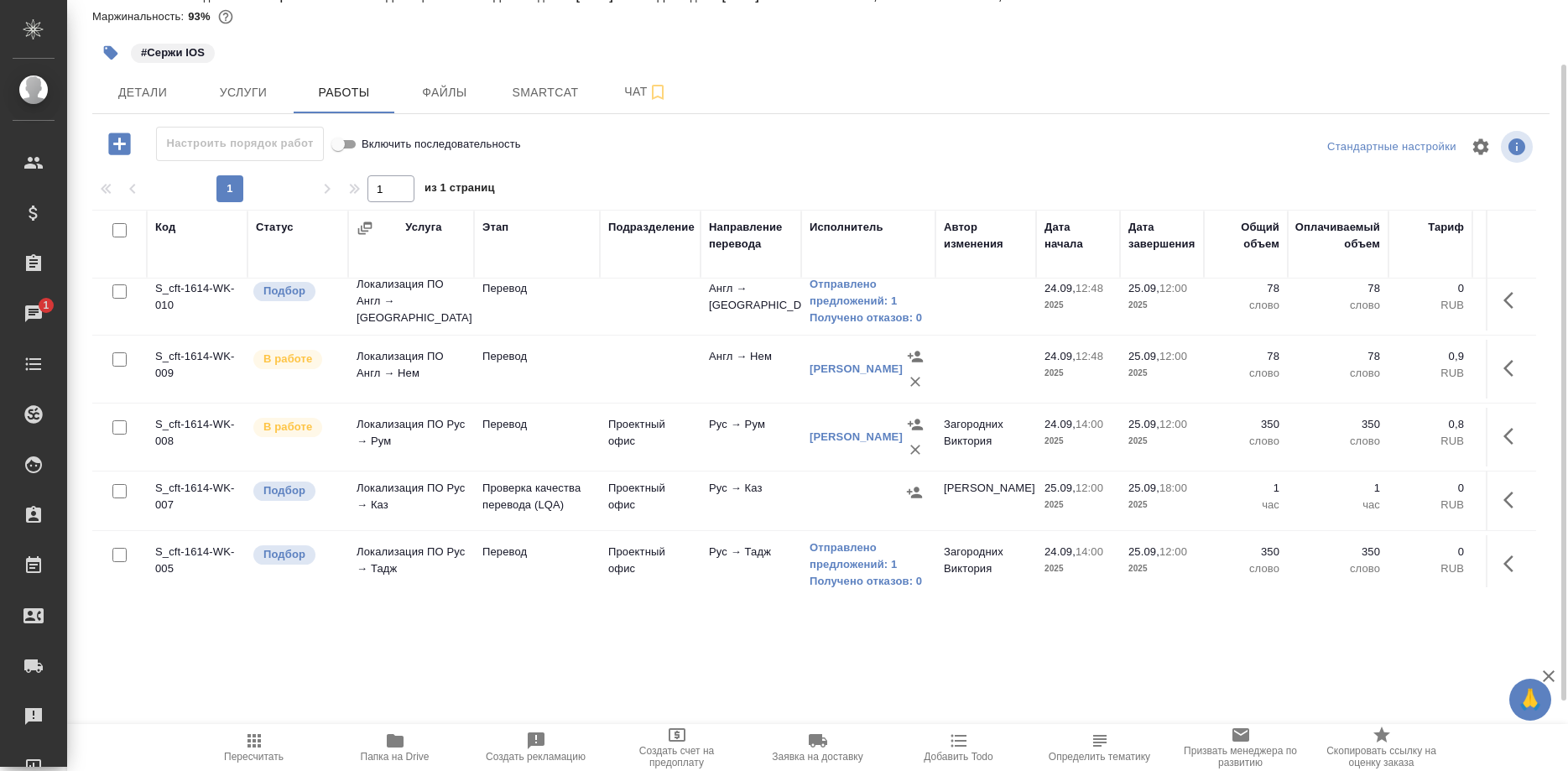
scroll to position [85, 0]
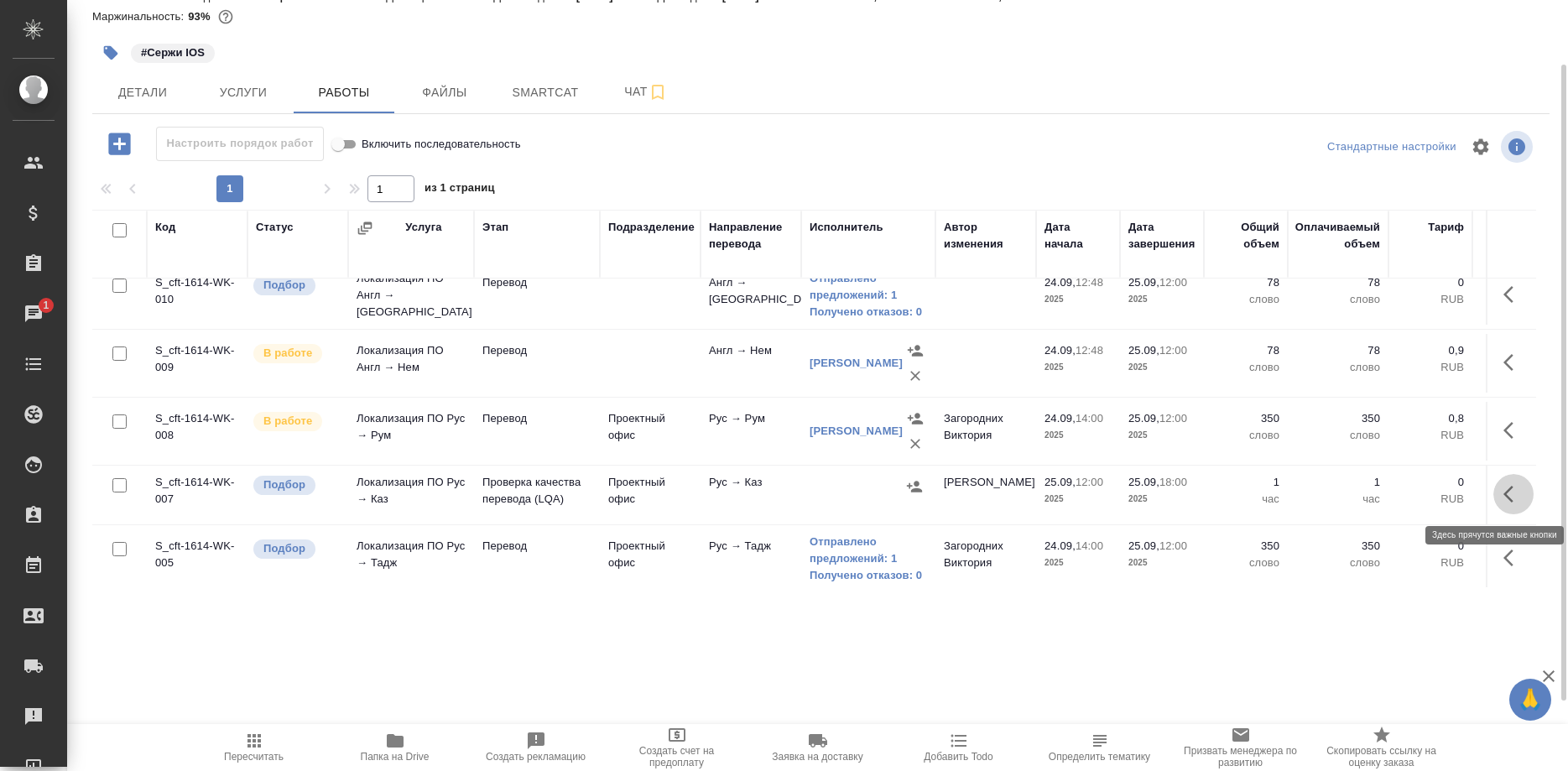
click at [1503, 496] on button "button" at bounding box center [1513, 494] width 40 height 40
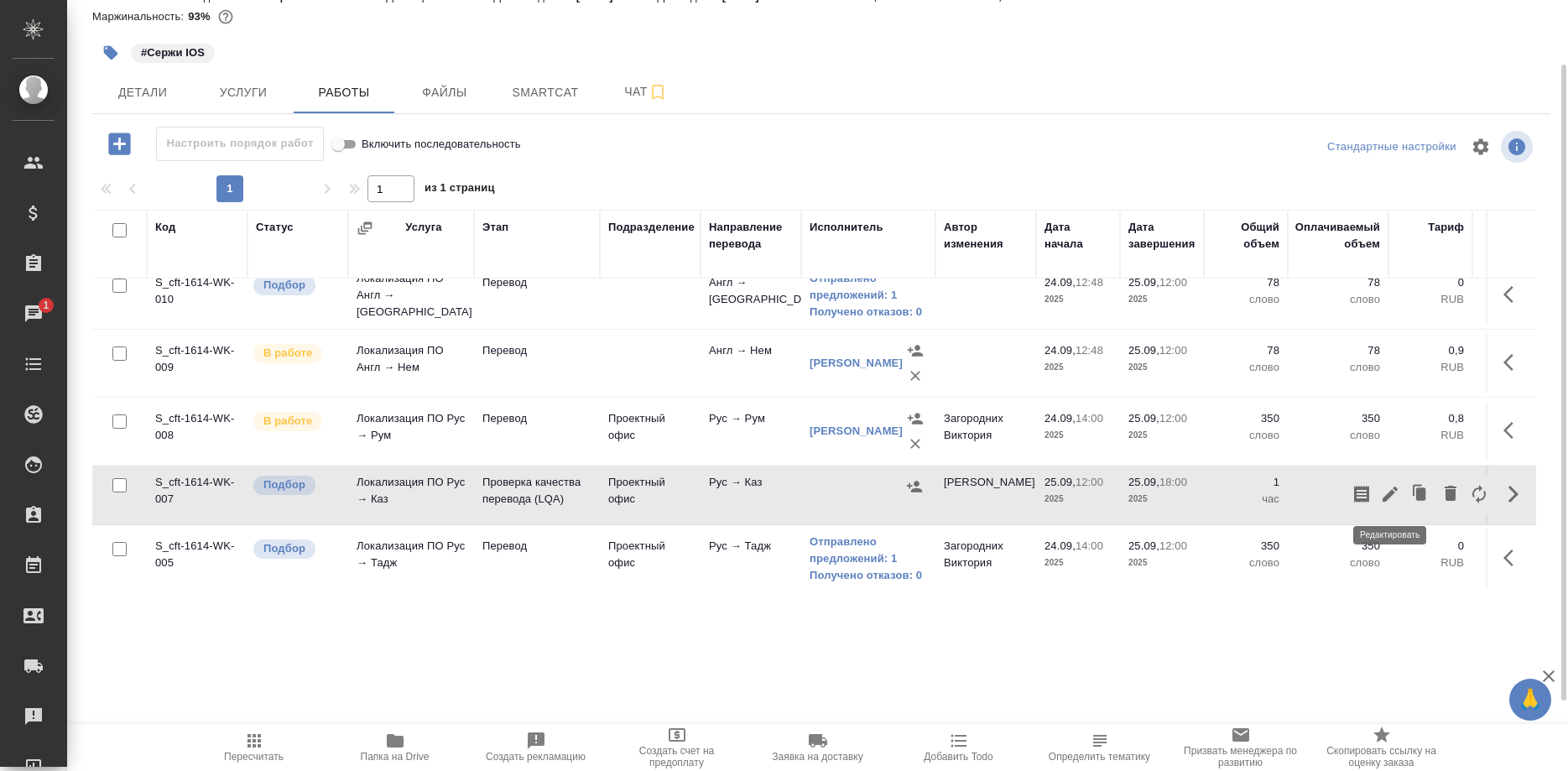
click at [1391, 487] on icon "button" at bounding box center [1391, 494] width 21 height 21
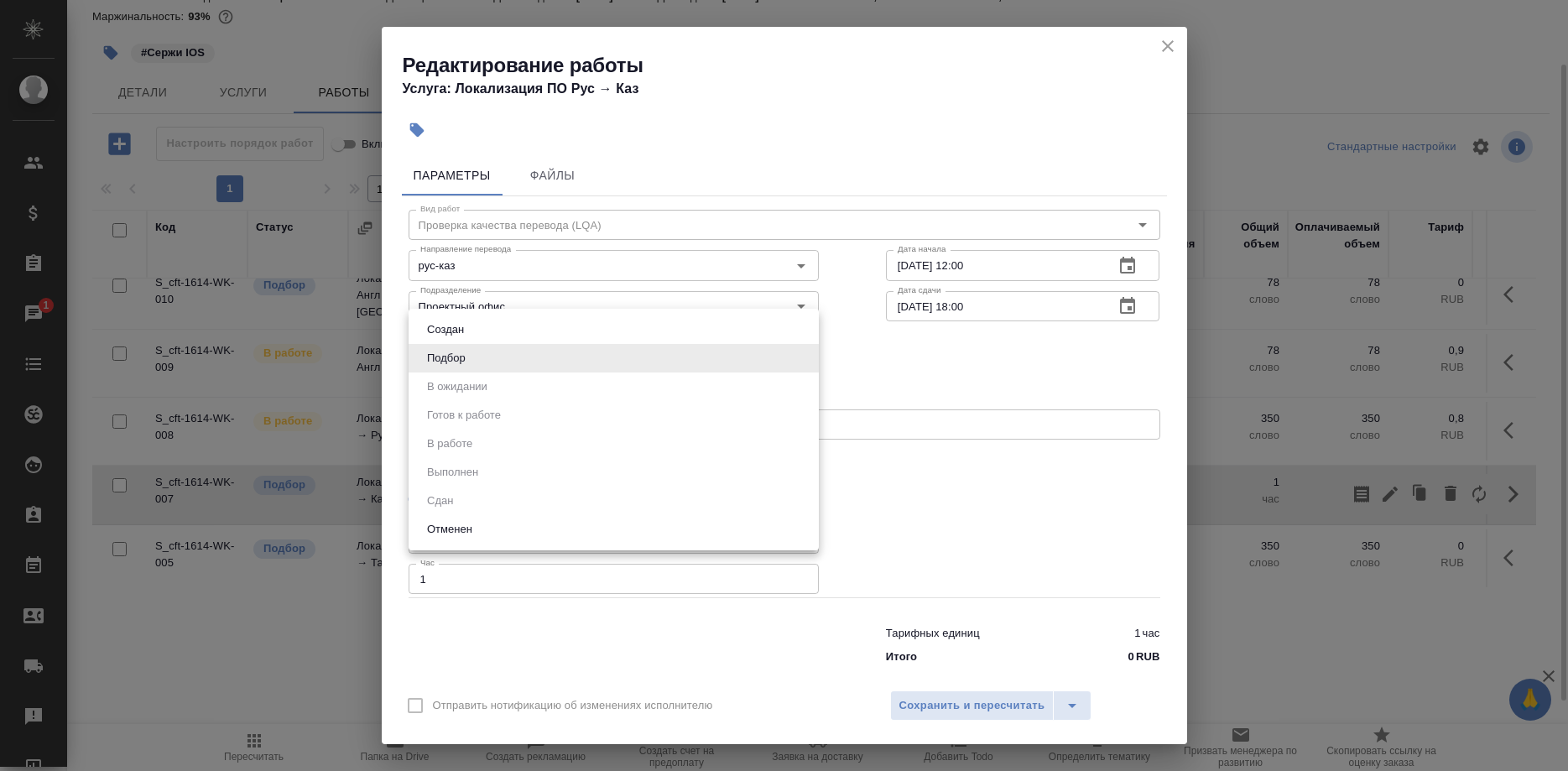
click at [637, 364] on body "🙏 .cls-1 fill:#fff; AWATERA [PERSON_NAME] Спецификации Заказы 1 Чаты Todo Проек…" at bounding box center [784, 385] width 1568 height 771
drag, startPoint x: 854, startPoint y: 383, endPoint x: 956, endPoint y: 405, distance: 104.3
click at [855, 383] on div at bounding box center [784, 385] width 1568 height 771
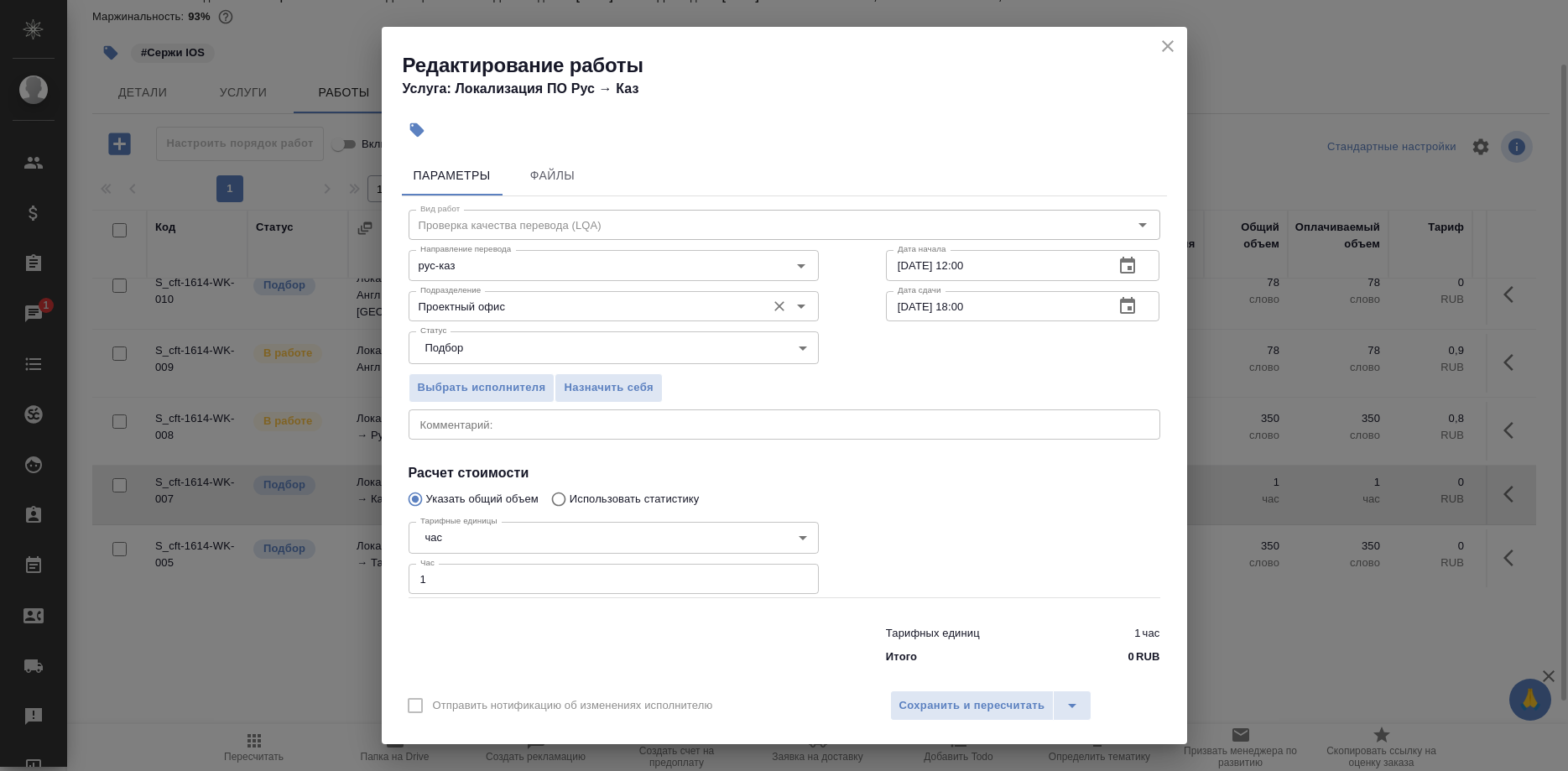
click at [545, 313] on input "Проектный офис" at bounding box center [585, 306] width 344 height 21
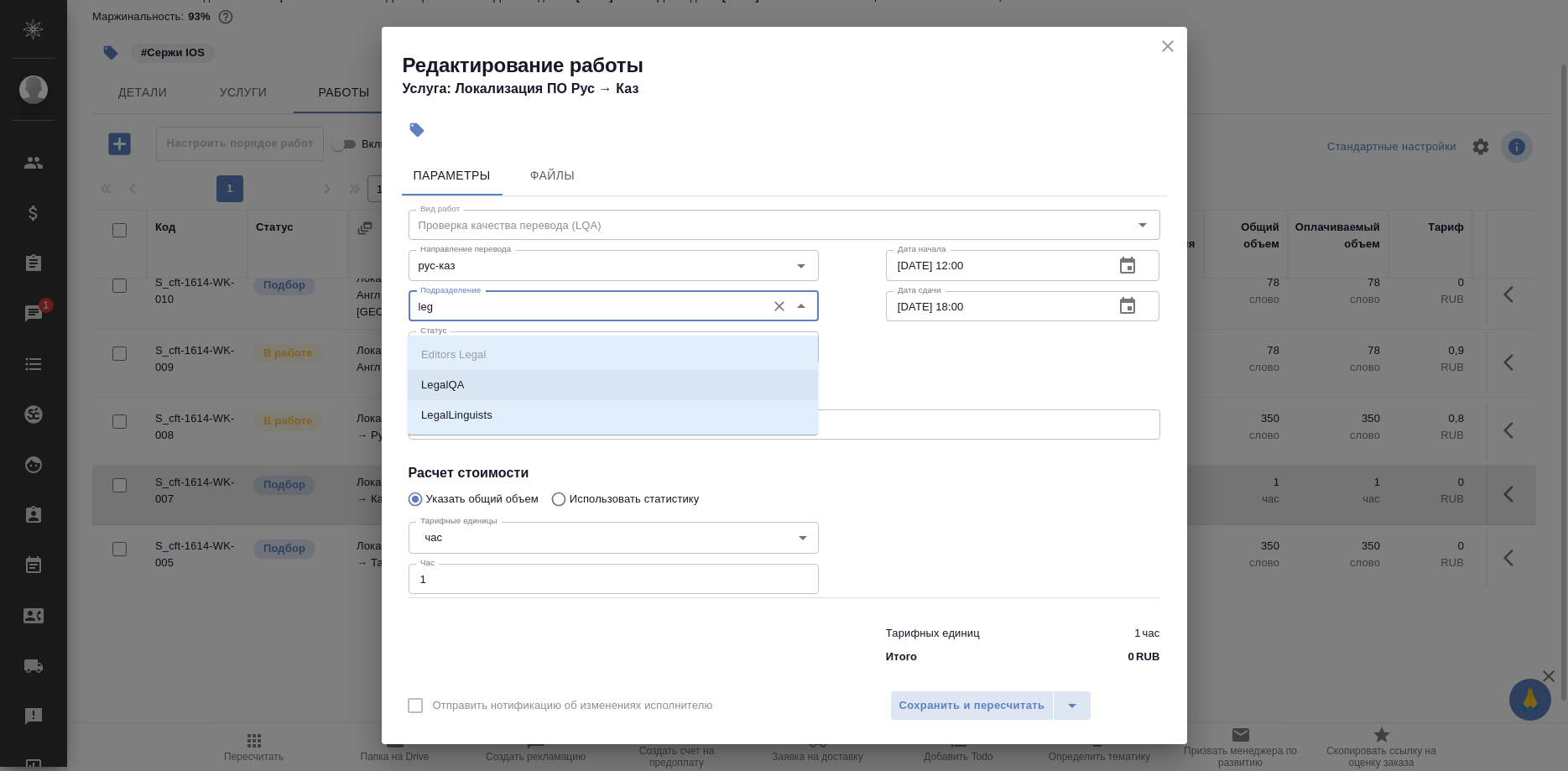
click at [441, 380] on p "LegalQA" at bounding box center [443, 384] width 43 height 17
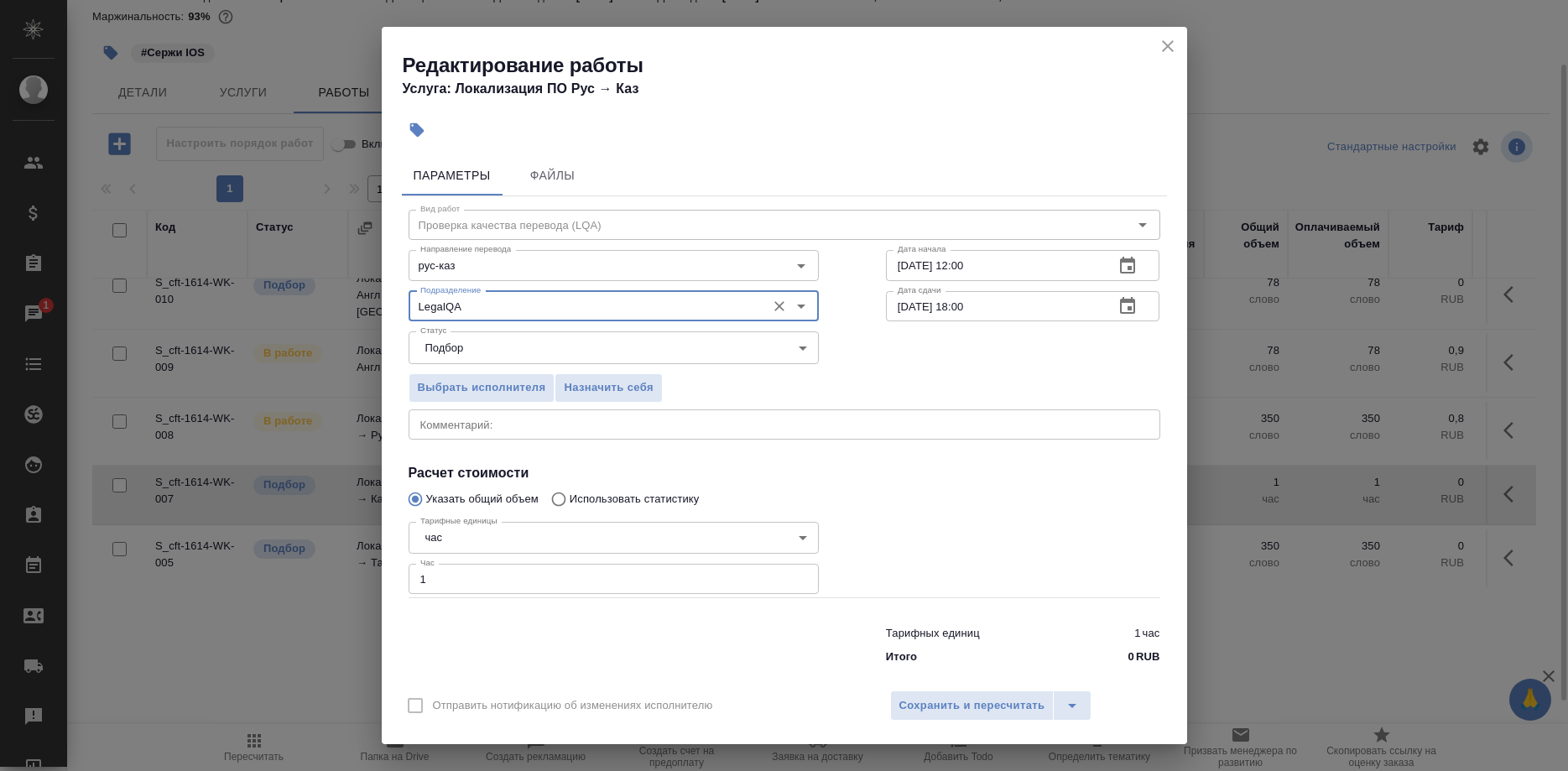
type input "LegalQA"
click at [618, 398] on span "Назначить себя" at bounding box center [608, 388] width 89 height 20
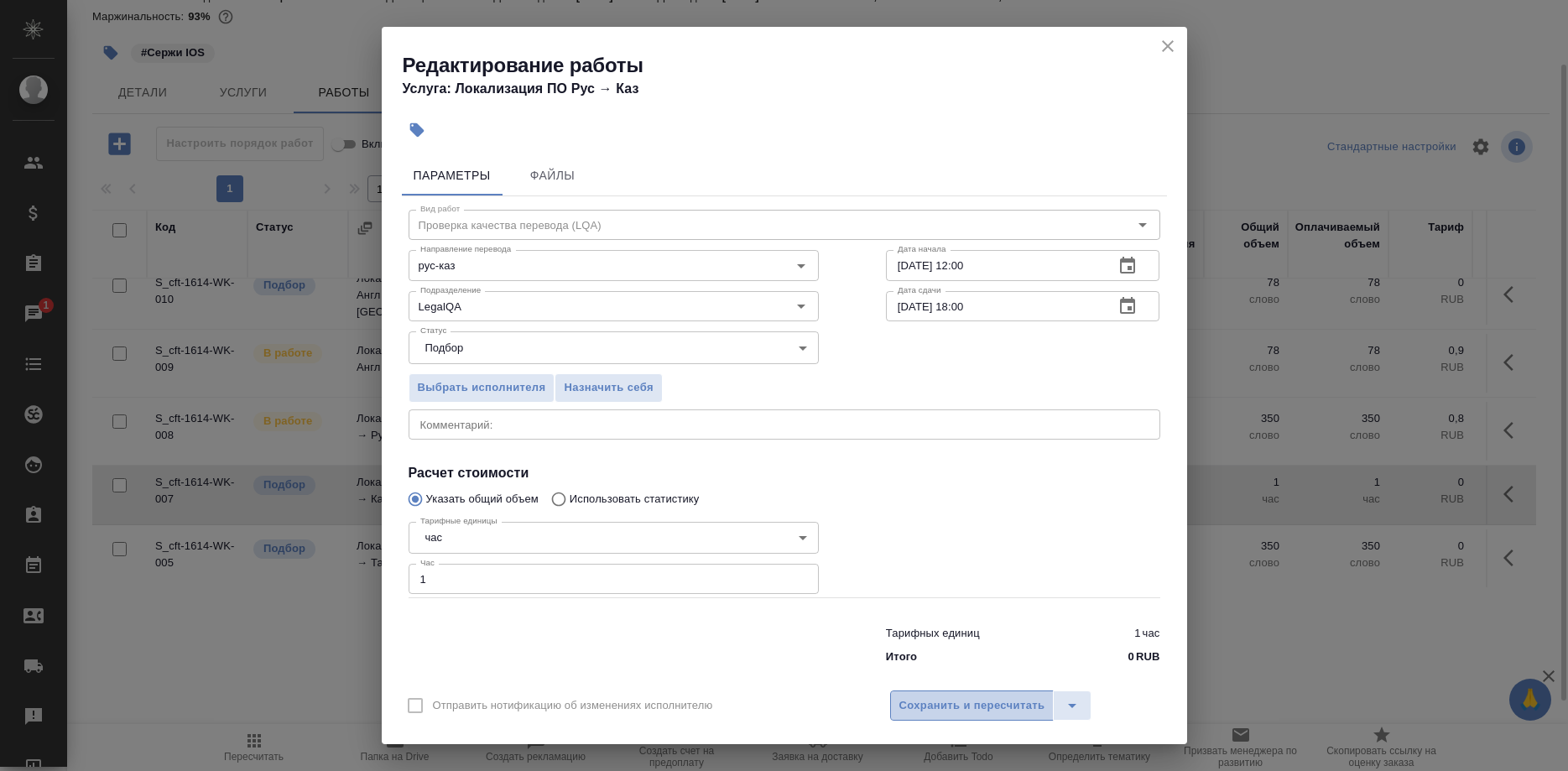
click at [907, 697] on span "Сохранить и пересчитать" at bounding box center [972, 706] width 146 height 20
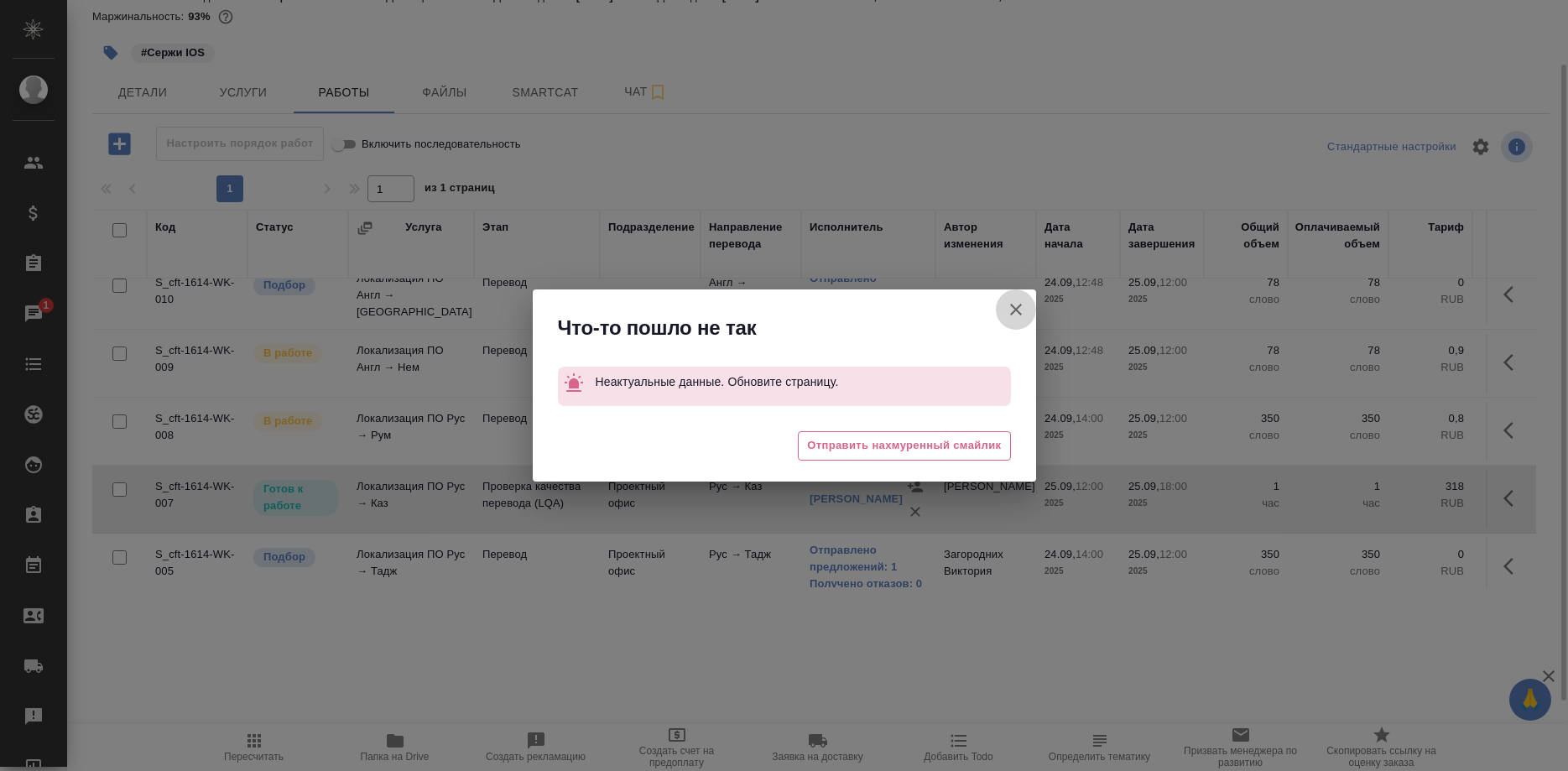
click at [1005, 309] on button "Группировать работы по услугам" at bounding box center [1015, 309] width 40 height 40
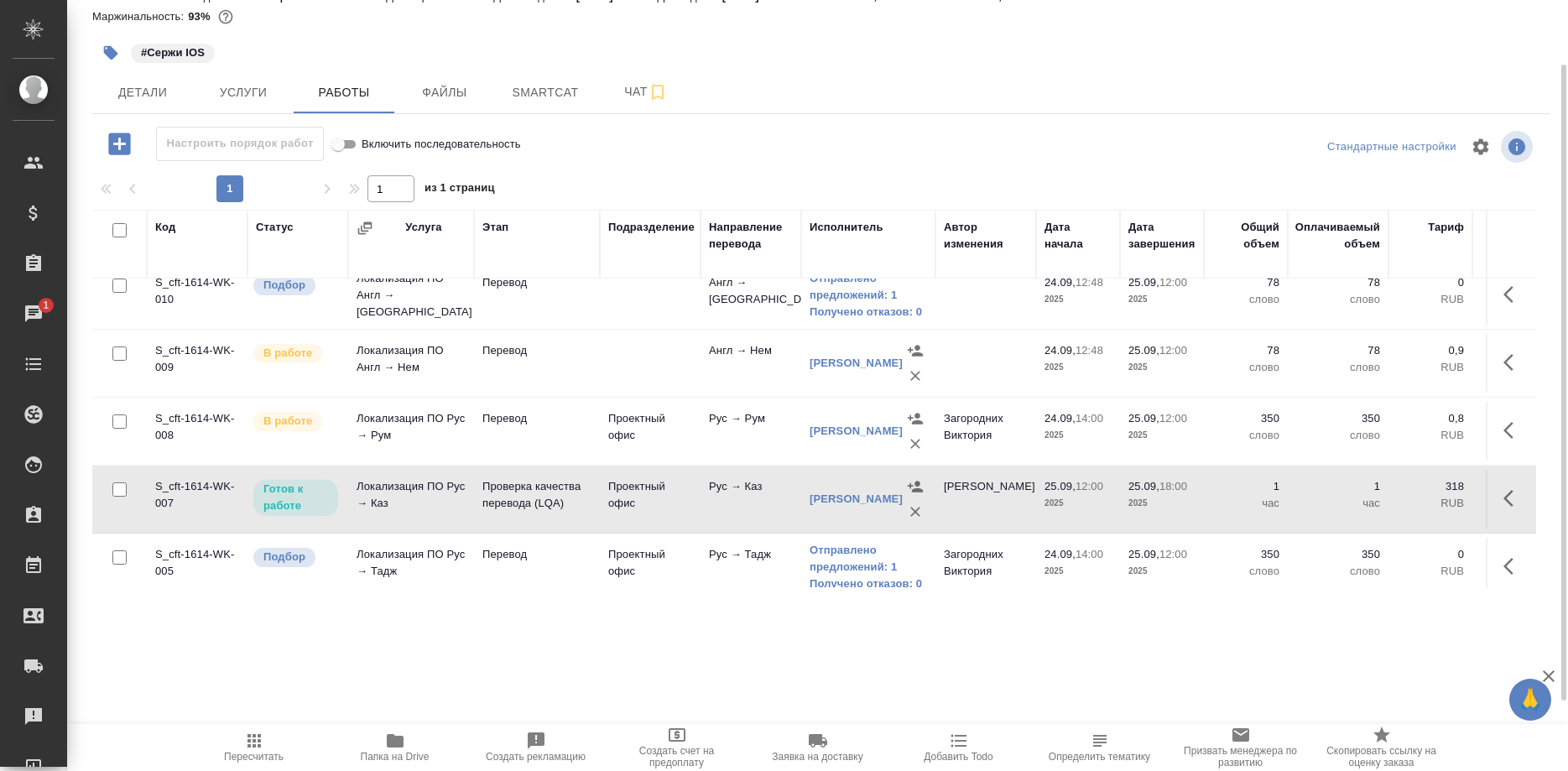
click at [1502, 494] on button "button" at bounding box center [1513, 498] width 40 height 40
click at [1385, 498] on icon "button" at bounding box center [1391, 498] width 21 height 21
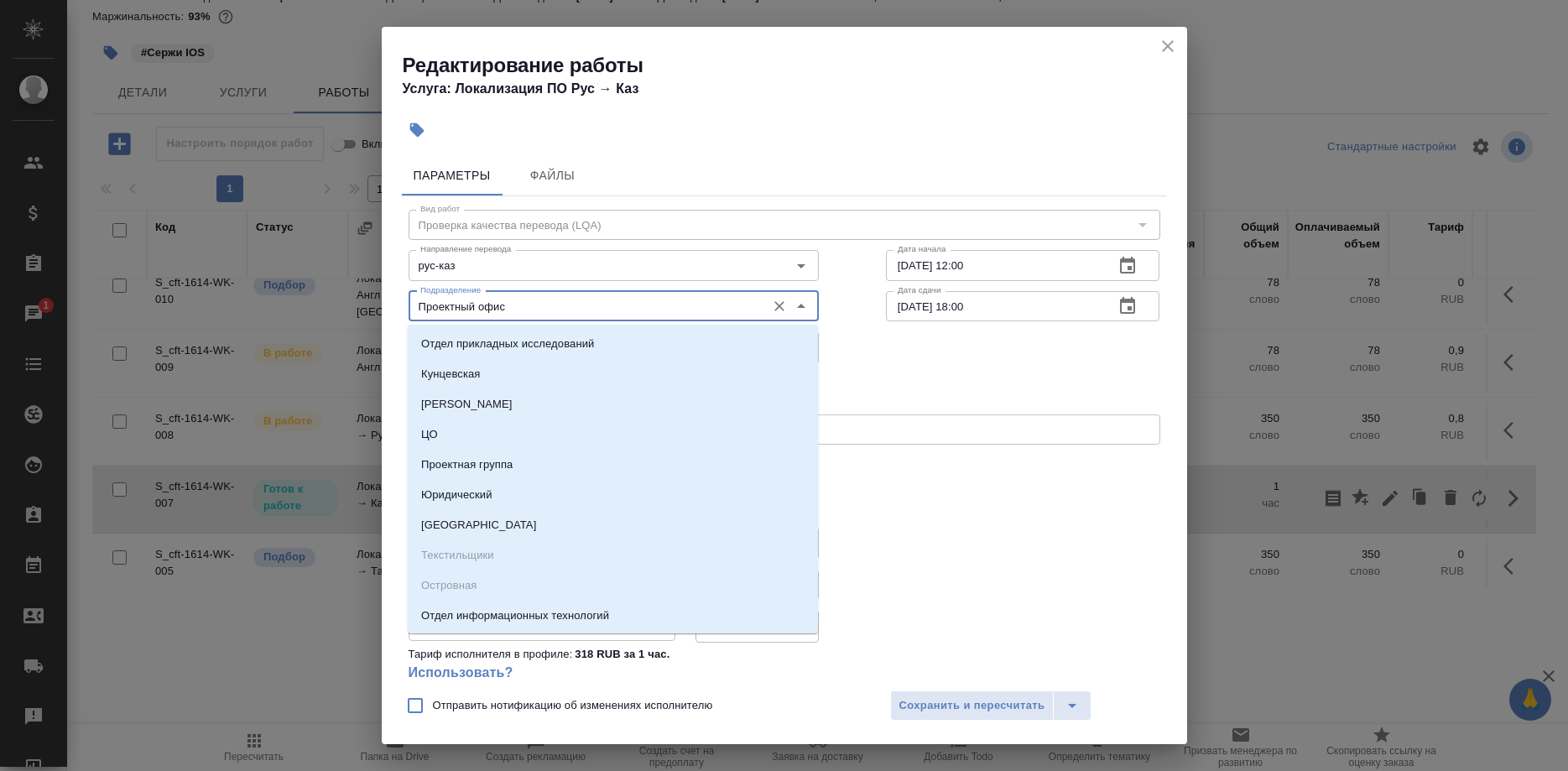
click at [493, 304] on input "Проектный офис" at bounding box center [585, 306] width 344 height 21
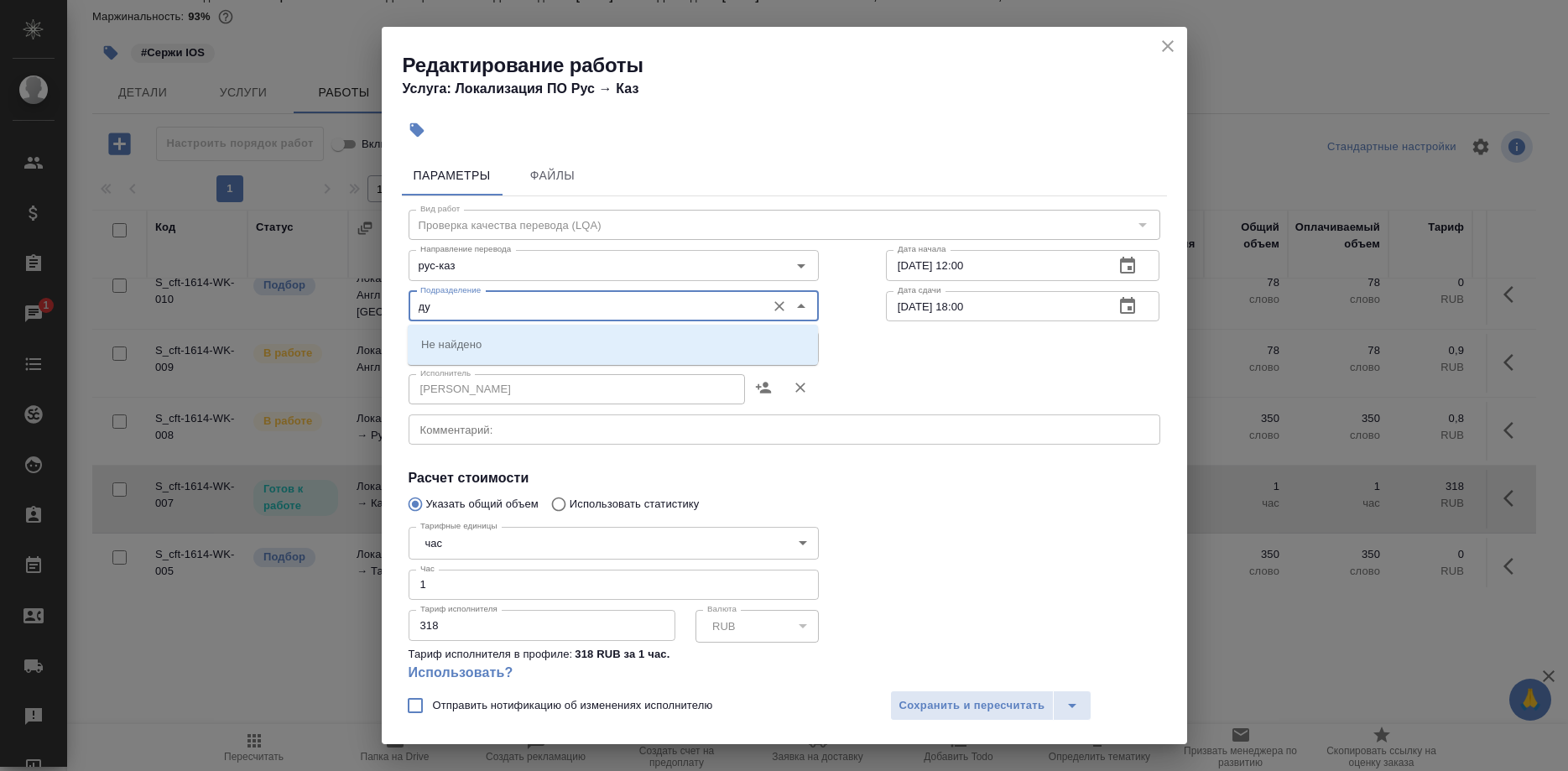
type input "д"
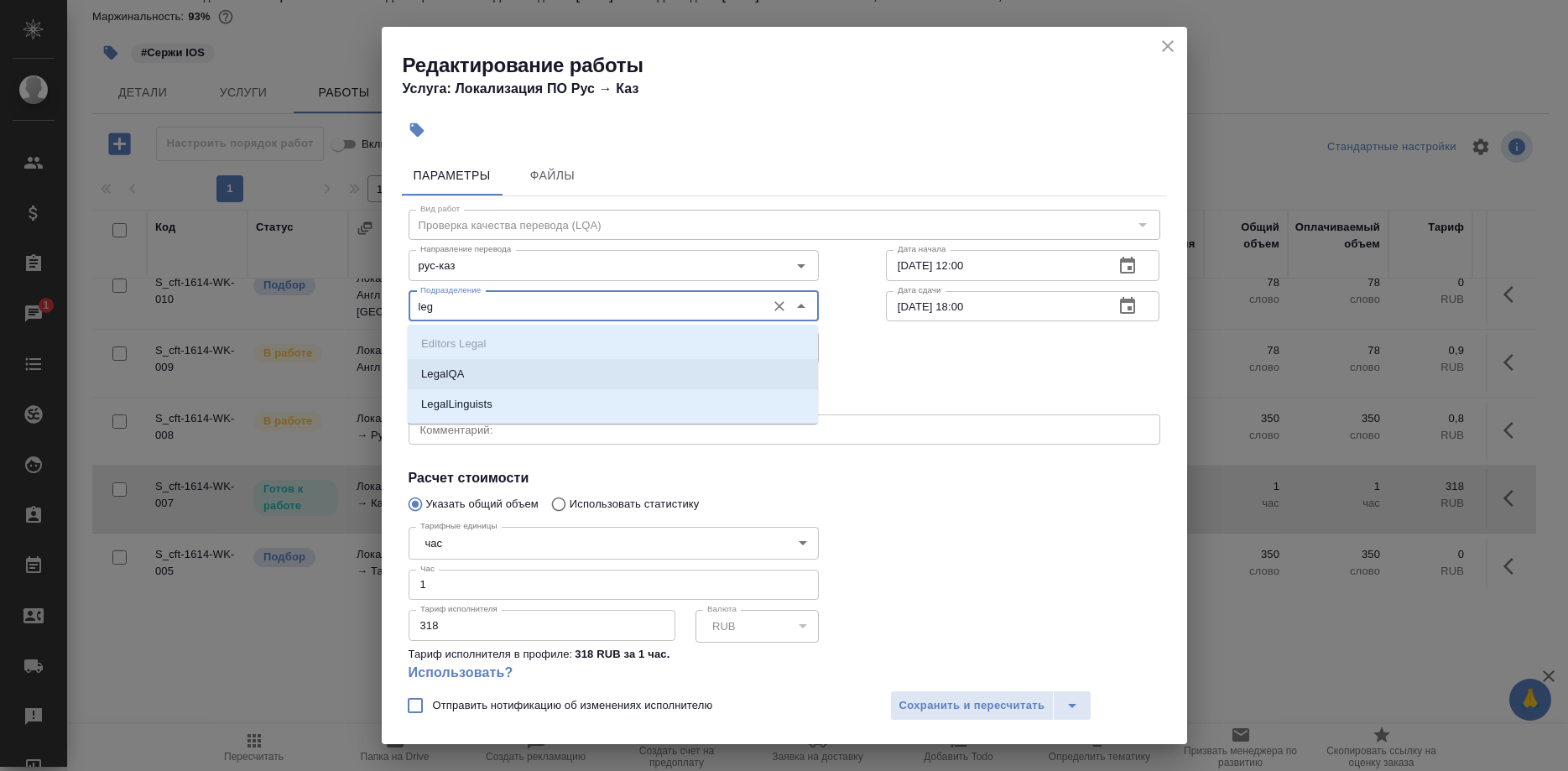
click at [473, 367] on li "LegalQA" at bounding box center [612, 373] width 411 height 30
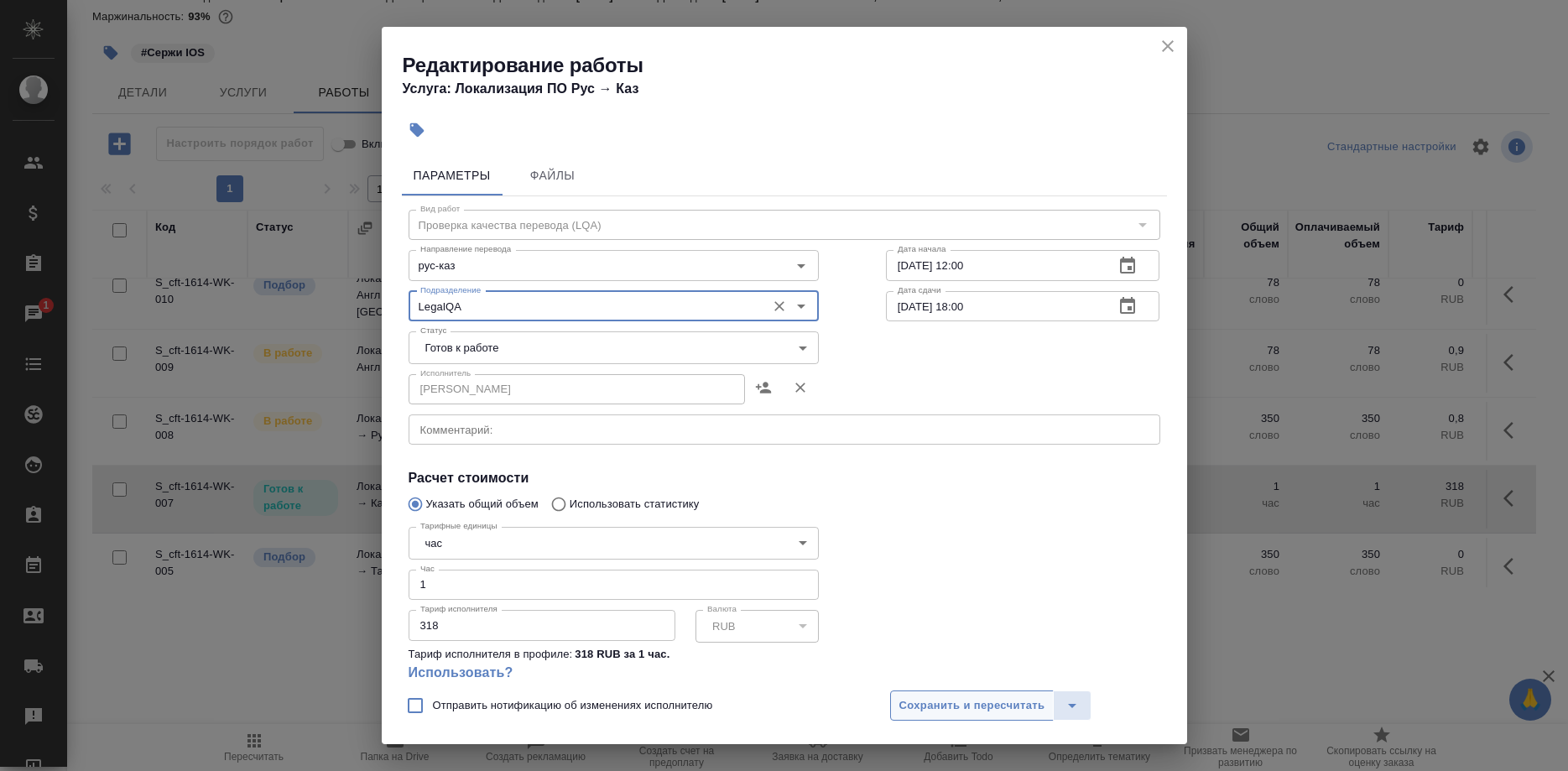
type input "LegalQA"
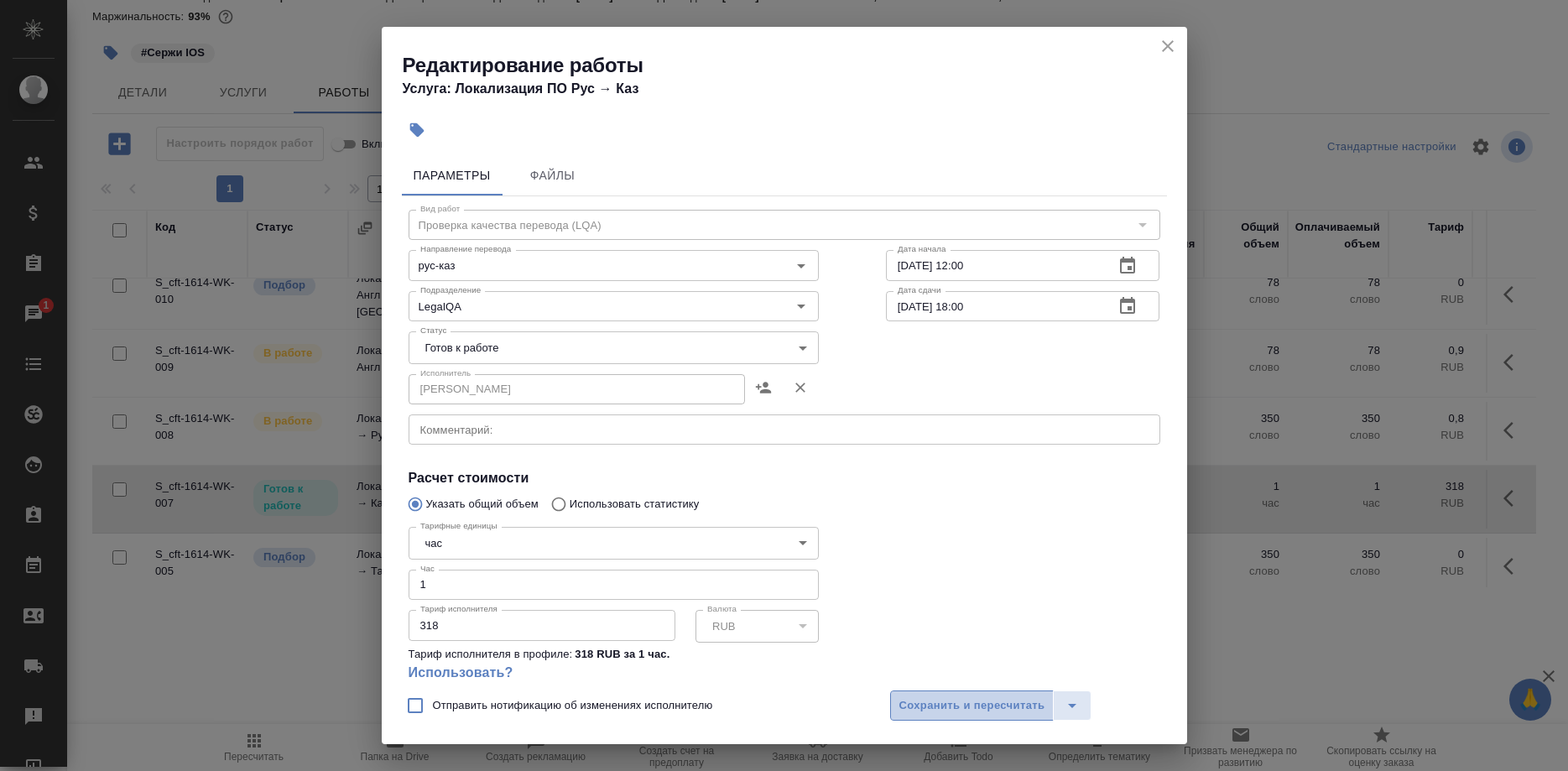
click at [986, 707] on span "Сохранить и пересчитать" at bounding box center [972, 706] width 146 height 20
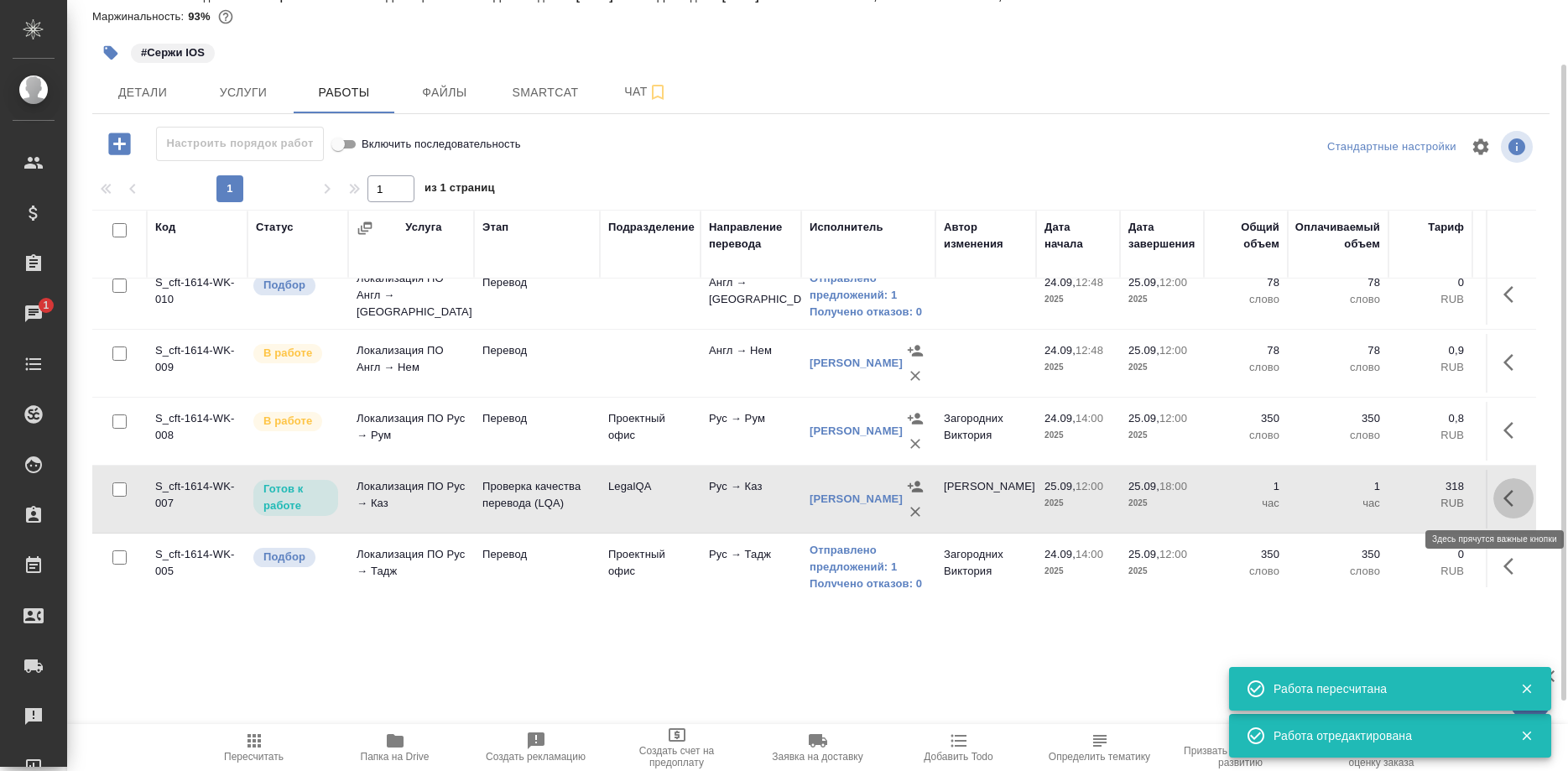
click at [1502, 495] on button "button" at bounding box center [1513, 498] width 40 height 40
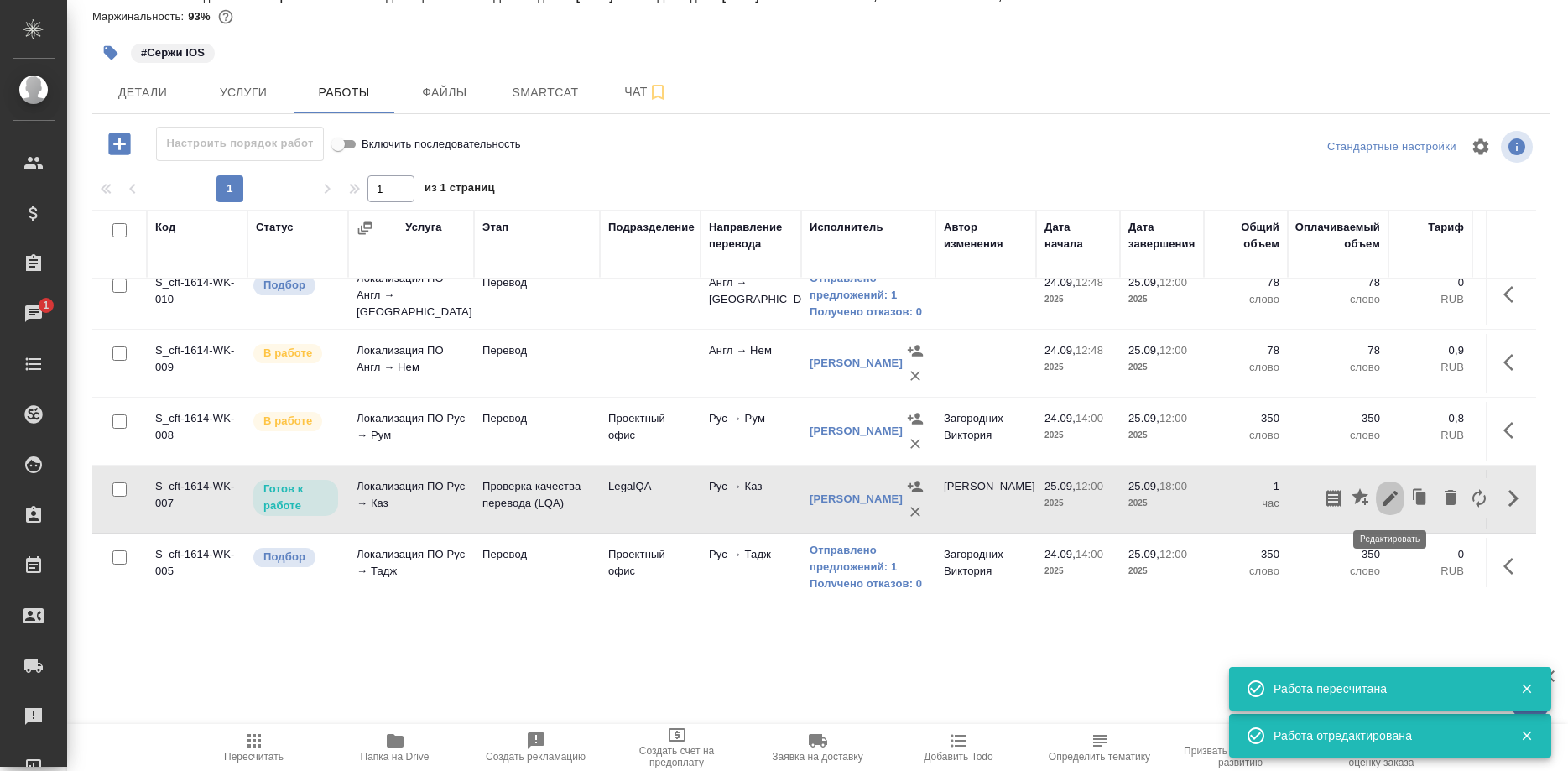
click at [1392, 499] on icon "button" at bounding box center [1390, 498] width 15 height 15
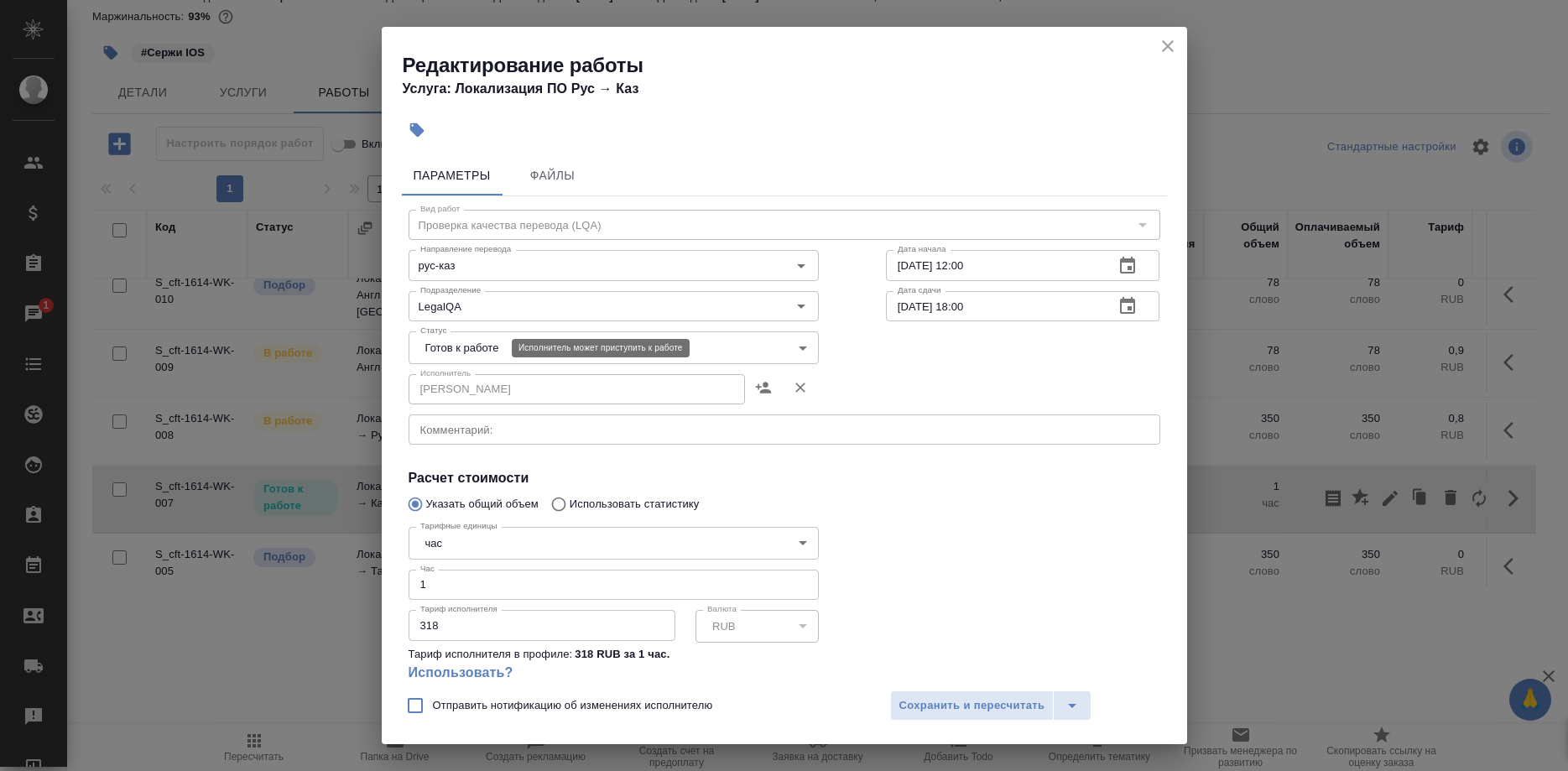
click at [481, 352] on body "🙏 .cls-1 fill:#fff; AWATERA [PERSON_NAME] Спецификации Заказы 1 Чаты Todo Проек…" at bounding box center [784, 385] width 1568 height 771
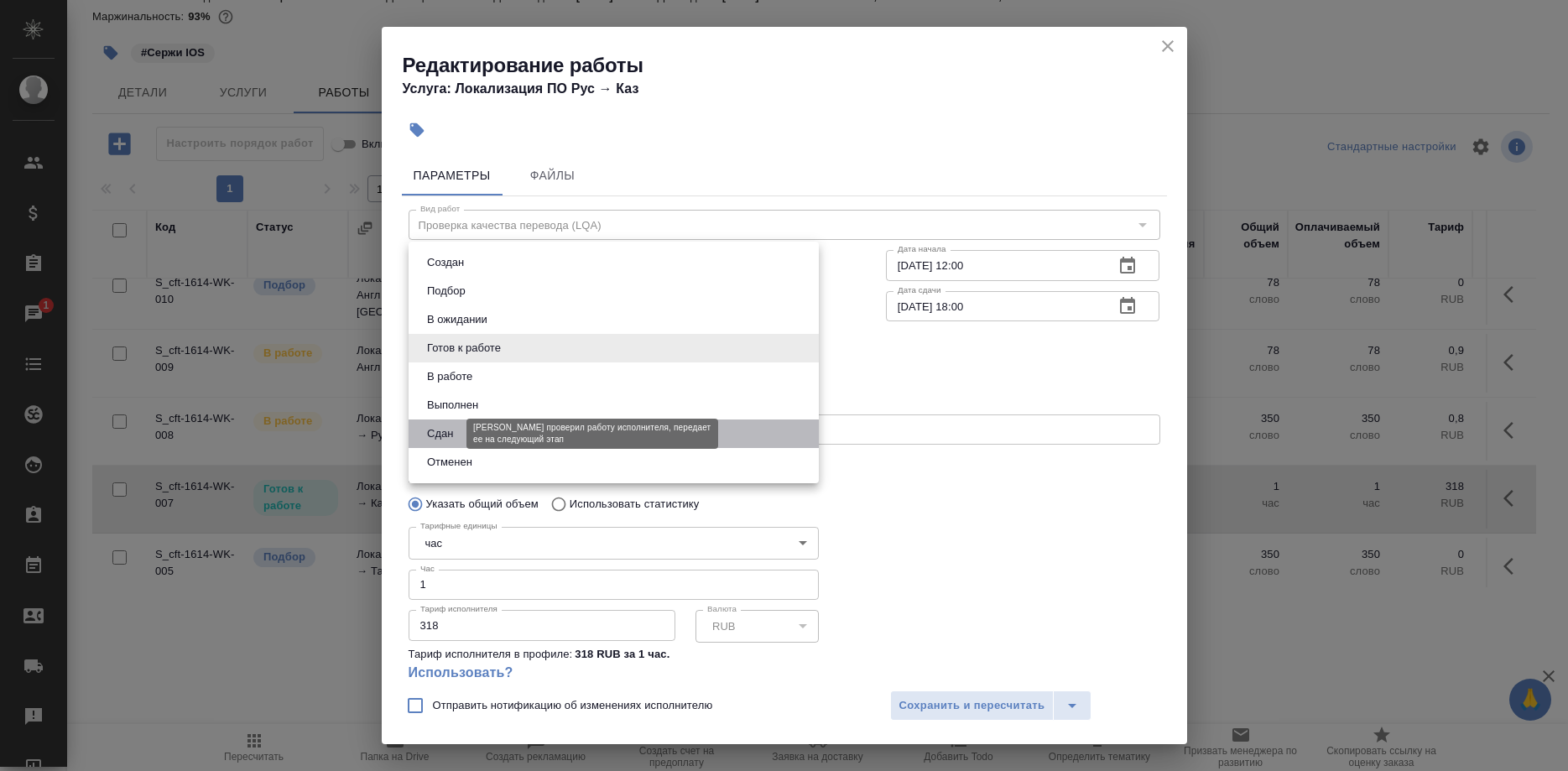
click at [448, 426] on button "Сдан" at bounding box center [440, 433] width 36 height 19
type input "closed"
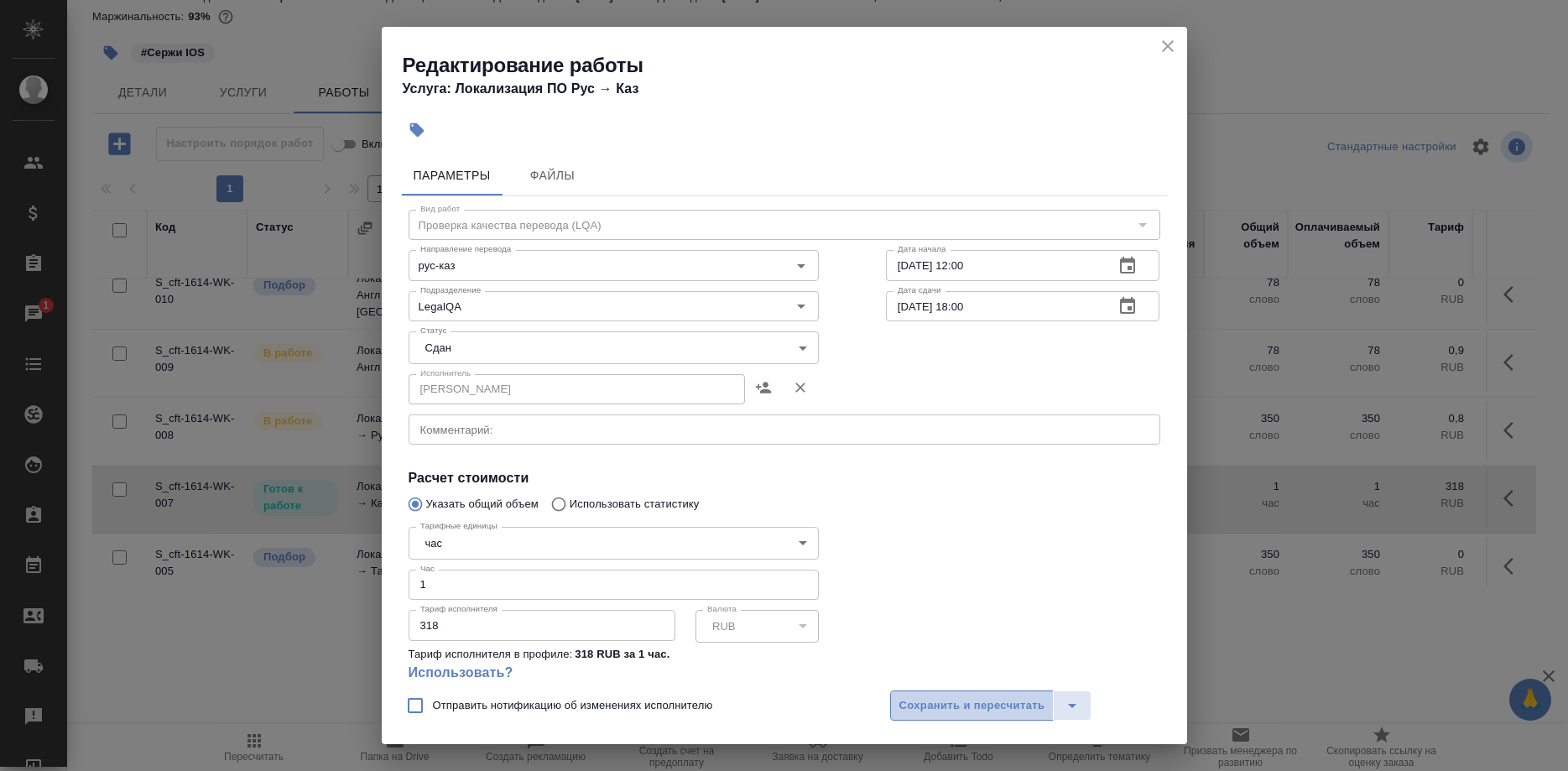
click at [921, 704] on span "Сохранить и пересчитать" at bounding box center [972, 706] width 146 height 20
